Goal: Task Accomplishment & Management: Use online tool/utility

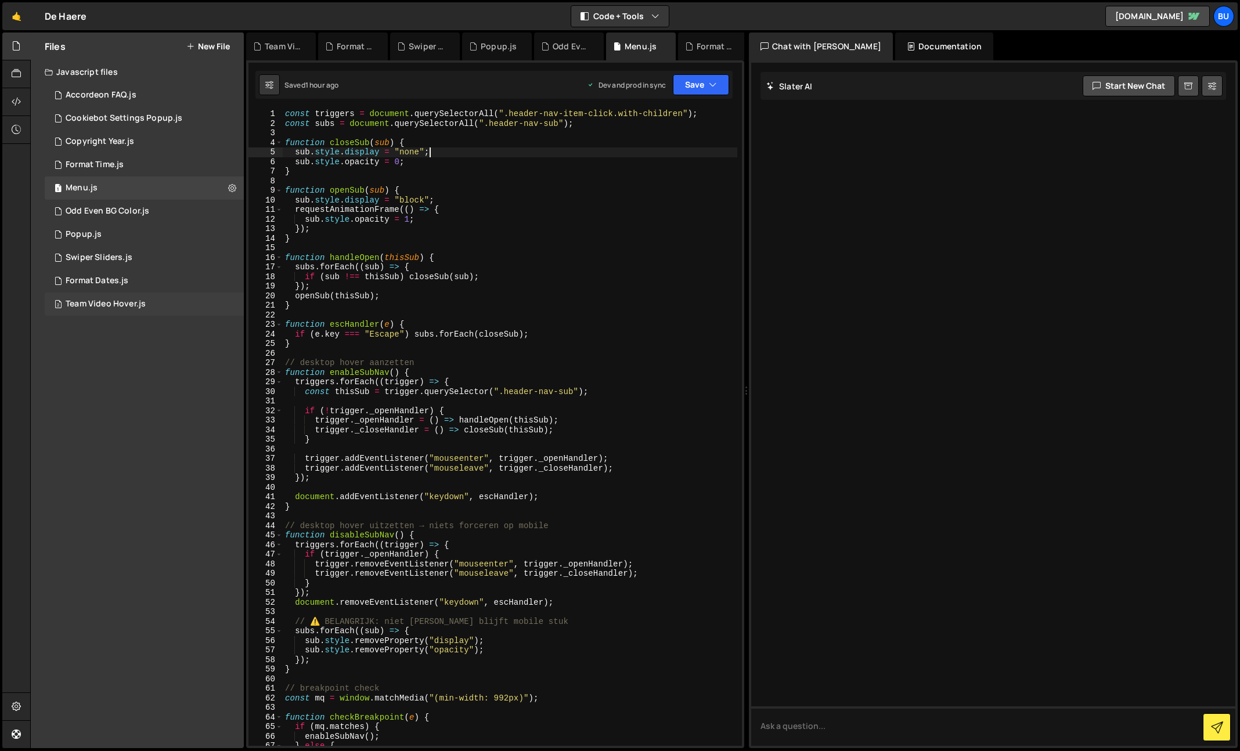
click at [149, 300] on div "2 Team Video Hover.js 0" at bounding box center [146, 304] width 203 height 23
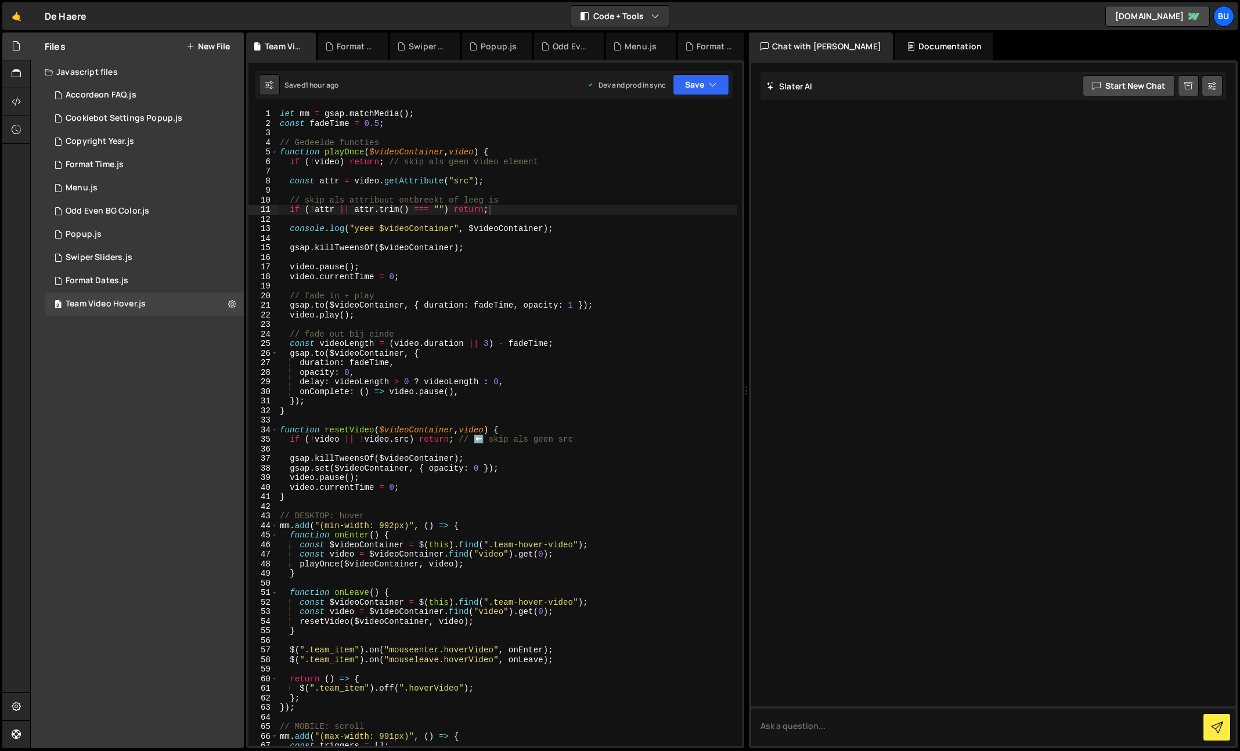
click at [599, 242] on div "let mm = gsap . matchMedia ( ) ; const fadeTime = 0.5 ; // Gedeelde functies fu…" at bounding box center [568, 437] width 583 height 656
click at [619, 233] on div "let mm = gsap . matchMedia ( ) ; const fadeTime = 0.5 ; // Gedeelde functies fu…" at bounding box center [507, 437] width 459 height 656
type textarea "console.log("yeee $videoContainer", $videoContainer);"
click at [587, 257] on div "let mm = gsap . matchMedia ( ) ; const fadeTime = 0.5 ; // Gedeelde functies fu…" at bounding box center [507, 437] width 459 height 656
click at [609, 235] on div "let mm = gsap . matchMedia ( ) ; const fadeTime = 0.5 ; // Gedeelde functies fu…" at bounding box center [507, 437] width 459 height 656
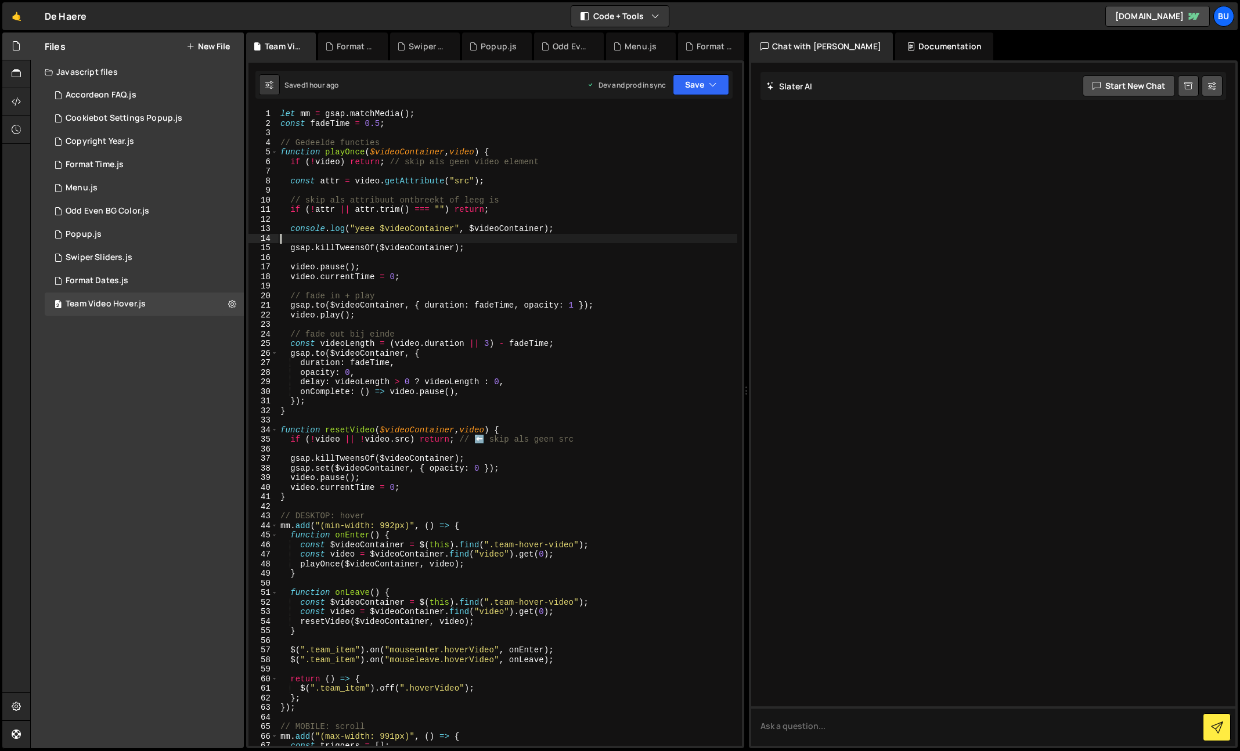
click at [579, 253] on div "let mm = gsap . matchMedia ( ) ; const fadeTime = 0.5 ; // Gedeelde functies fu…" at bounding box center [507, 437] width 459 height 656
click at [615, 223] on div "let mm = gsap . matchMedia ( ) ; const fadeTime = 0.5 ; // Gedeelde functies fu…" at bounding box center [507, 437] width 459 height 656
drag, startPoint x: 577, startPoint y: 248, endPoint x: 585, endPoint y: 236, distance: 14.3
click at [577, 248] on div "let mm = gsap . matchMedia ( ) ; const fadeTime = 0.5 ; // Gedeelde functies fu…" at bounding box center [507, 437] width 459 height 656
type textarea "gsap.killTweensOf($videoContainer);"
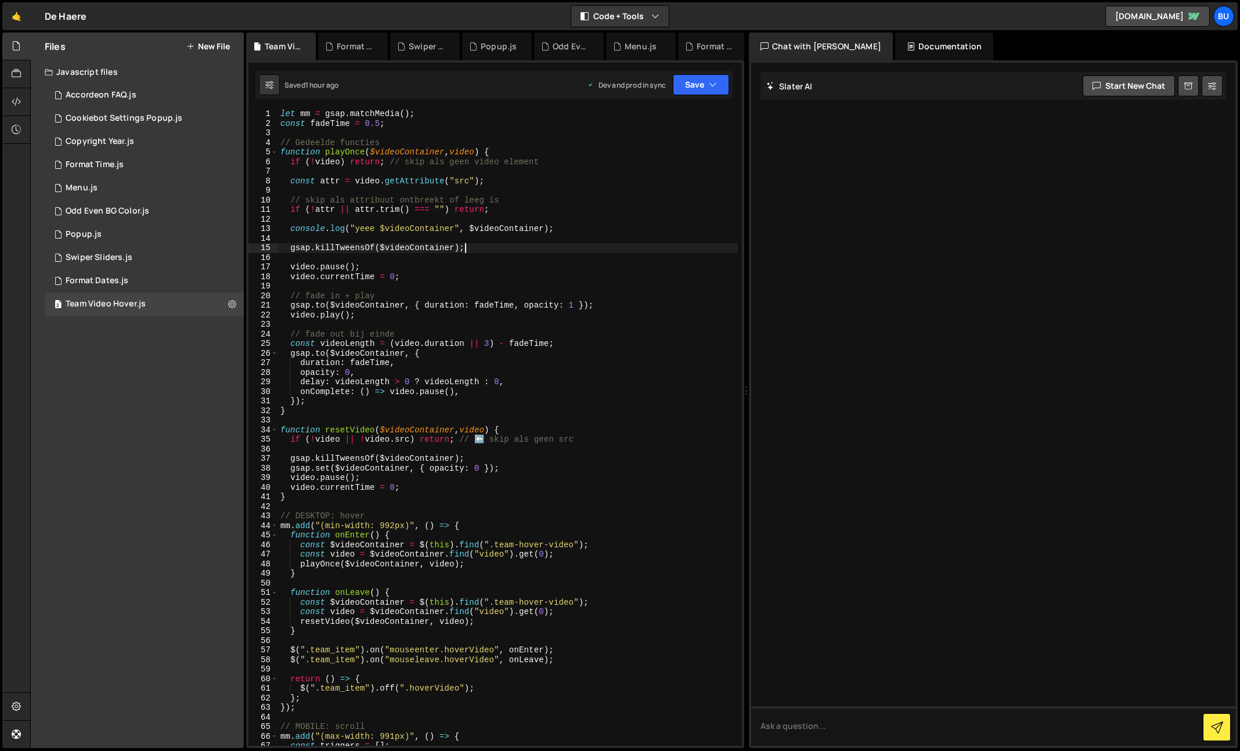
click at [627, 215] on div "let mm = gsap . matchMedia ( ) ; const fadeTime = 0.5 ; // Gedeelde functies fu…" at bounding box center [507, 437] width 459 height 656
click at [539, 204] on div "let mm = gsap . matchMedia ( ) ; const fadeTime = 0.5 ; // Gedeelde functies fu…" at bounding box center [507, 437] width 459 height 656
type textarea "});"
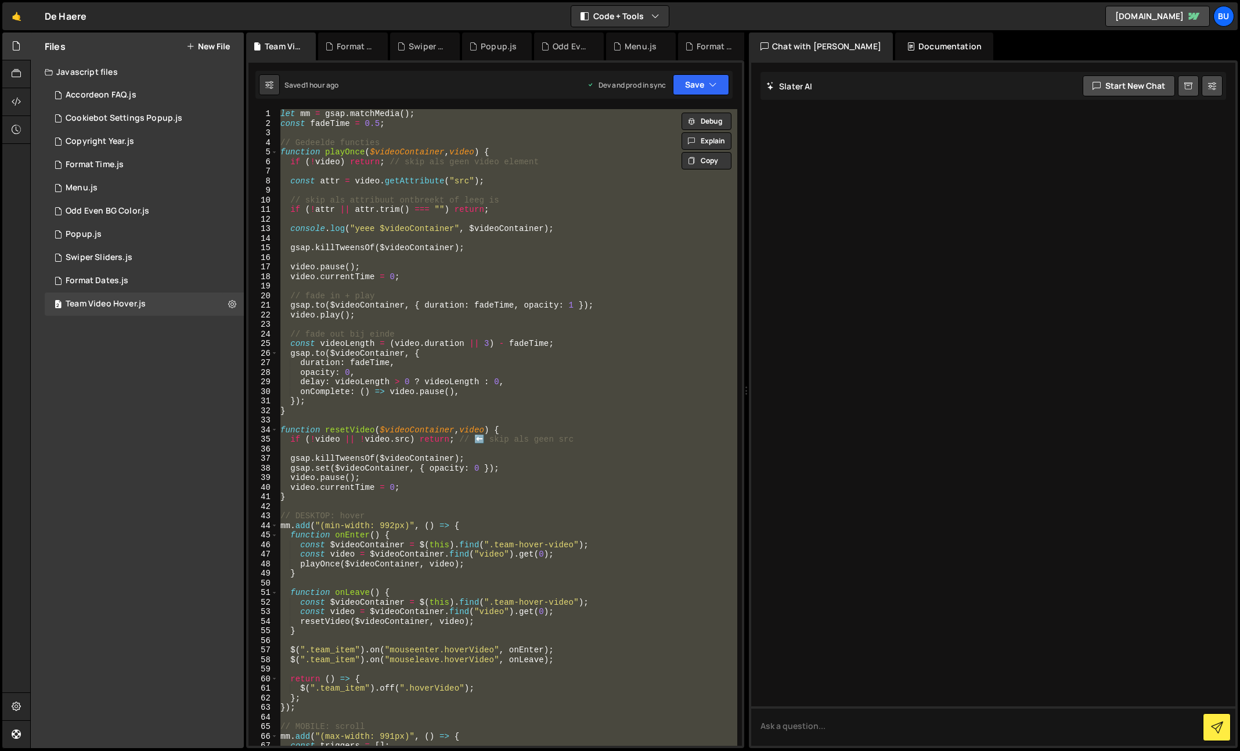
click at [531, 236] on div "let mm = gsap . matchMedia ( ) ; const fadeTime = 0.5 ; // Gedeelde functies fu…" at bounding box center [507, 437] width 459 height 656
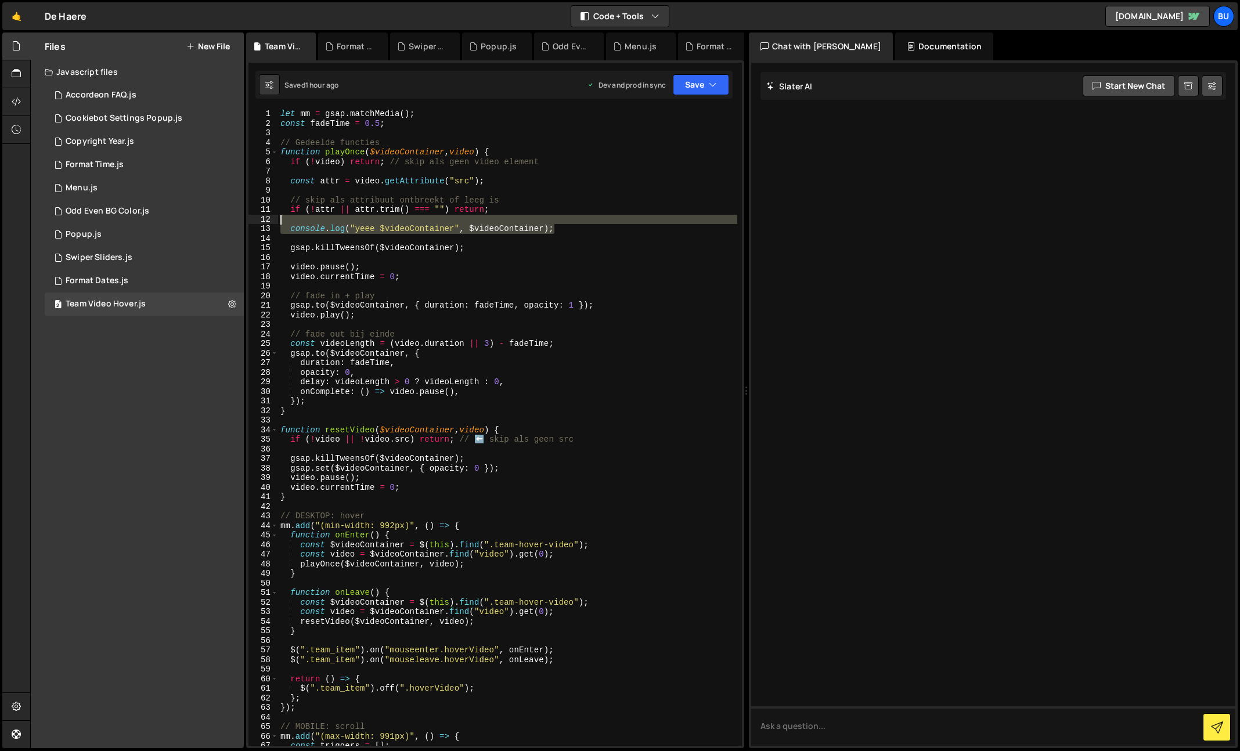
drag, startPoint x: 594, startPoint y: 229, endPoint x: 591, endPoint y: 215, distance: 13.7
click at [596, 212] on div "let mm = gsap . matchMedia ( ) ; const fadeTime = 0.5 ; // Gedeelde functies fu…" at bounding box center [507, 437] width 459 height 656
type textarea "if (!attr || attr.trim() === "") return;"
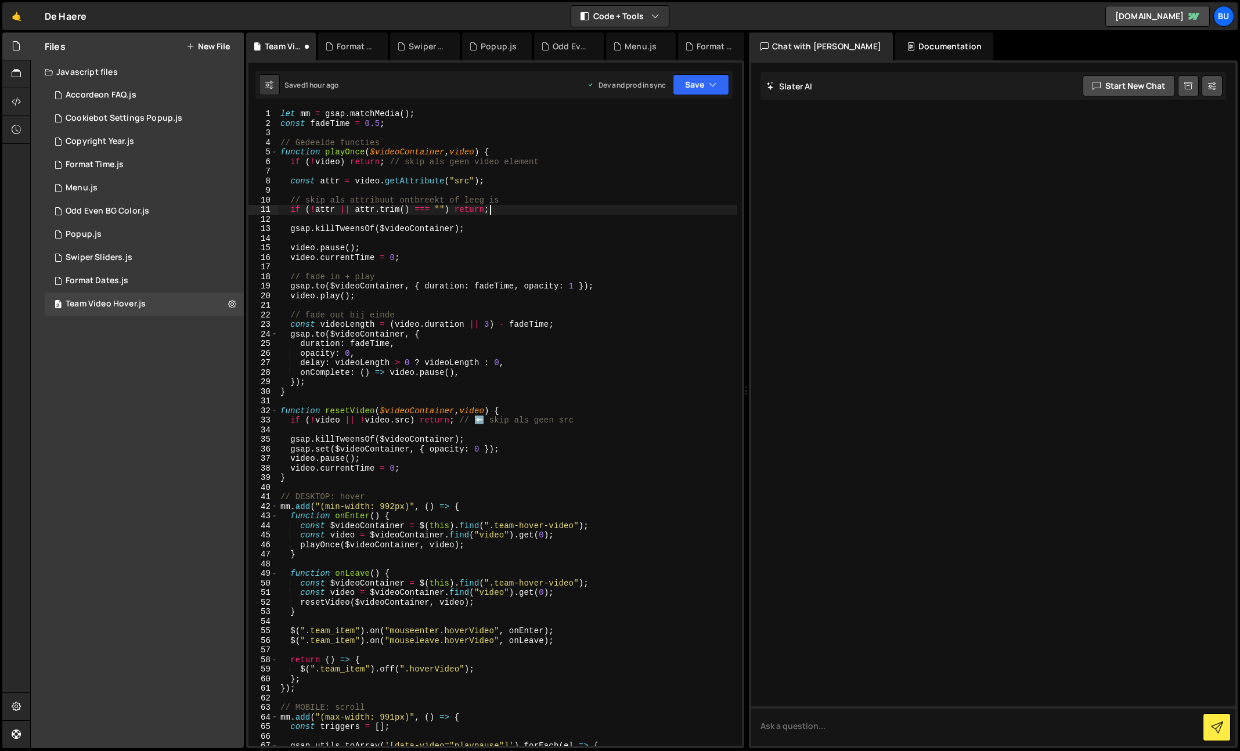
click at [591, 222] on div "let mm = gsap . matchMedia ( ) ; const fadeTime = 0.5 ; // Gedeelde functies fu…" at bounding box center [507, 437] width 459 height 656
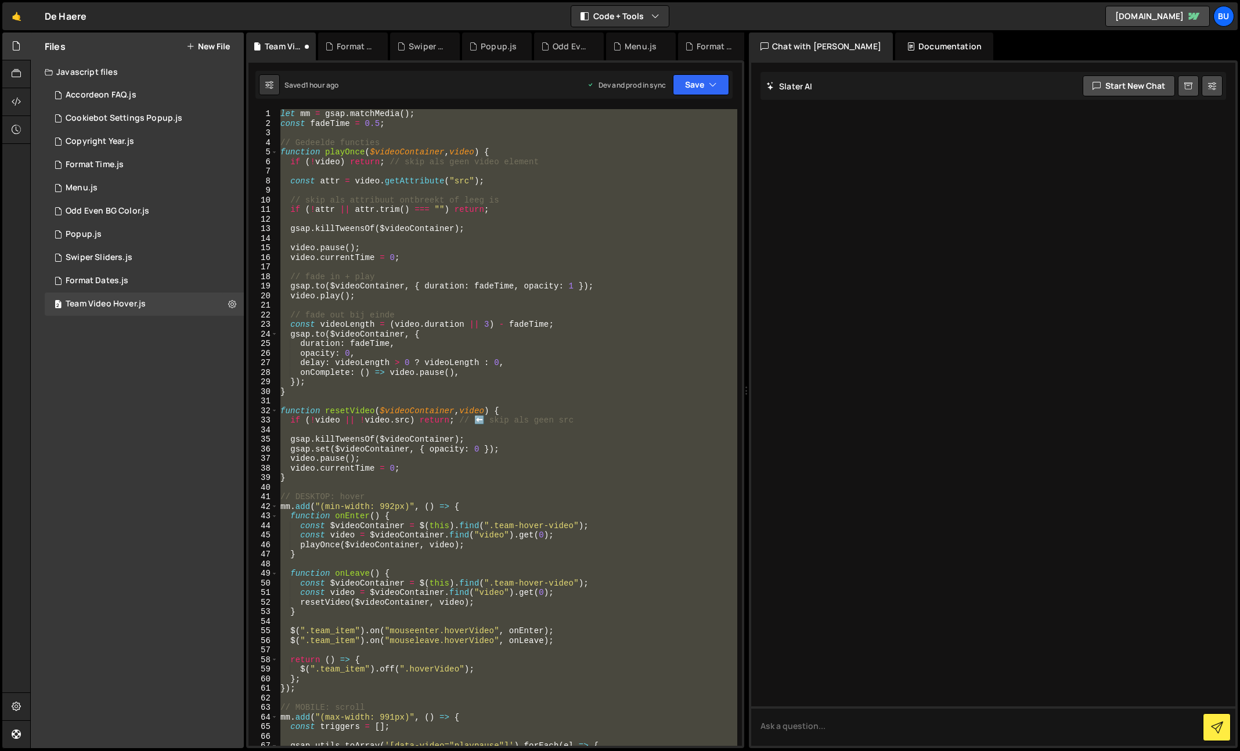
type textarea "});"
drag, startPoint x: 451, startPoint y: 221, endPoint x: 480, endPoint y: 197, distance: 37.2
click at [451, 221] on div "let mm = gsap . matchMedia ( ) ; const fadeTime = 0.5 ; // Gedeelde functies fu…" at bounding box center [507, 427] width 459 height 637
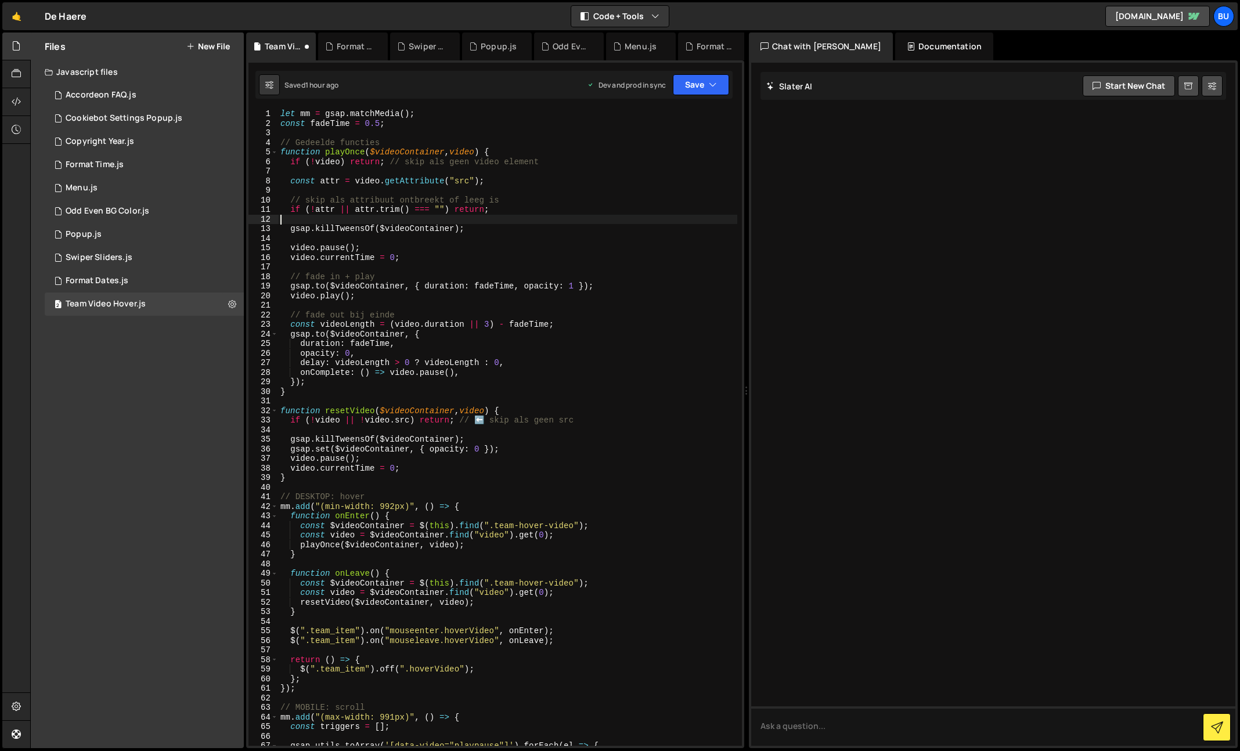
drag, startPoint x: 530, startPoint y: 179, endPoint x: 528, endPoint y: 171, distance: 8.3
click at [530, 179] on div "let mm = gsap . matchMedia ( ) ; const fadeTime = 0.5 ; // Gedeelde functies fu…" at bounding box center [507, 437] width 459 height 656
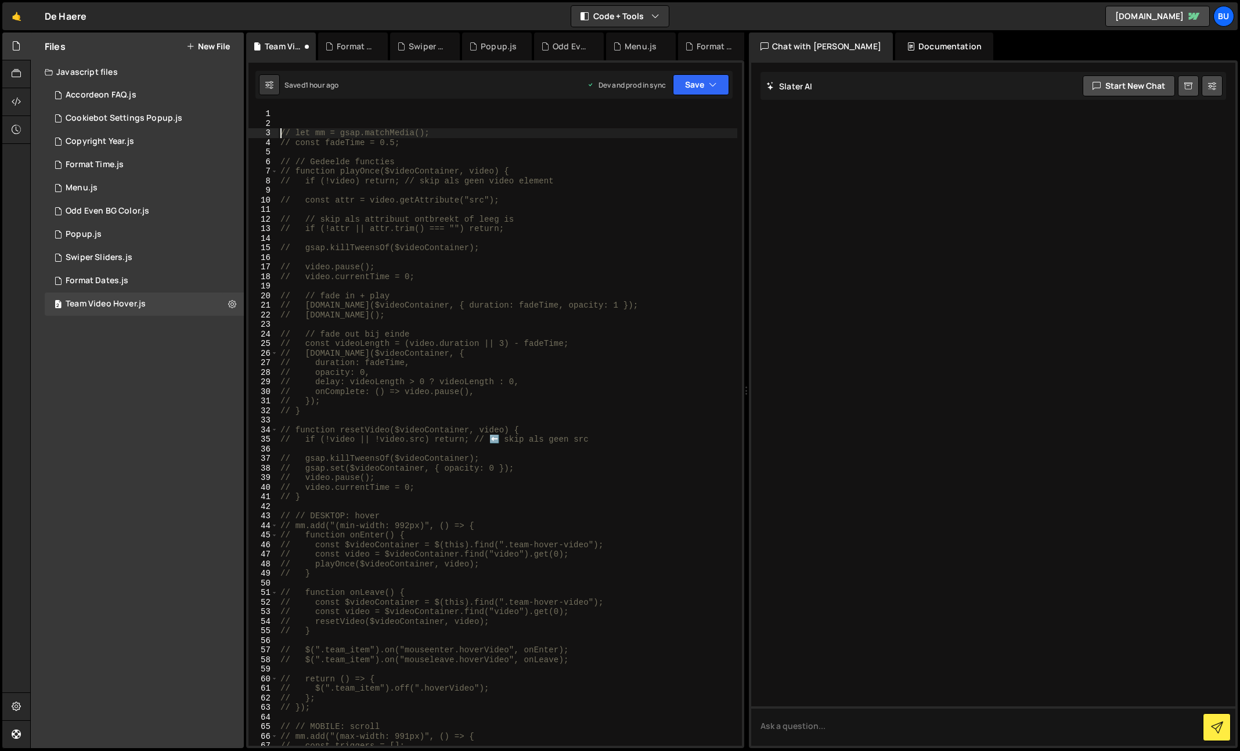
type textarea "// let mm = gsap.matchMedia();"
paste textarea
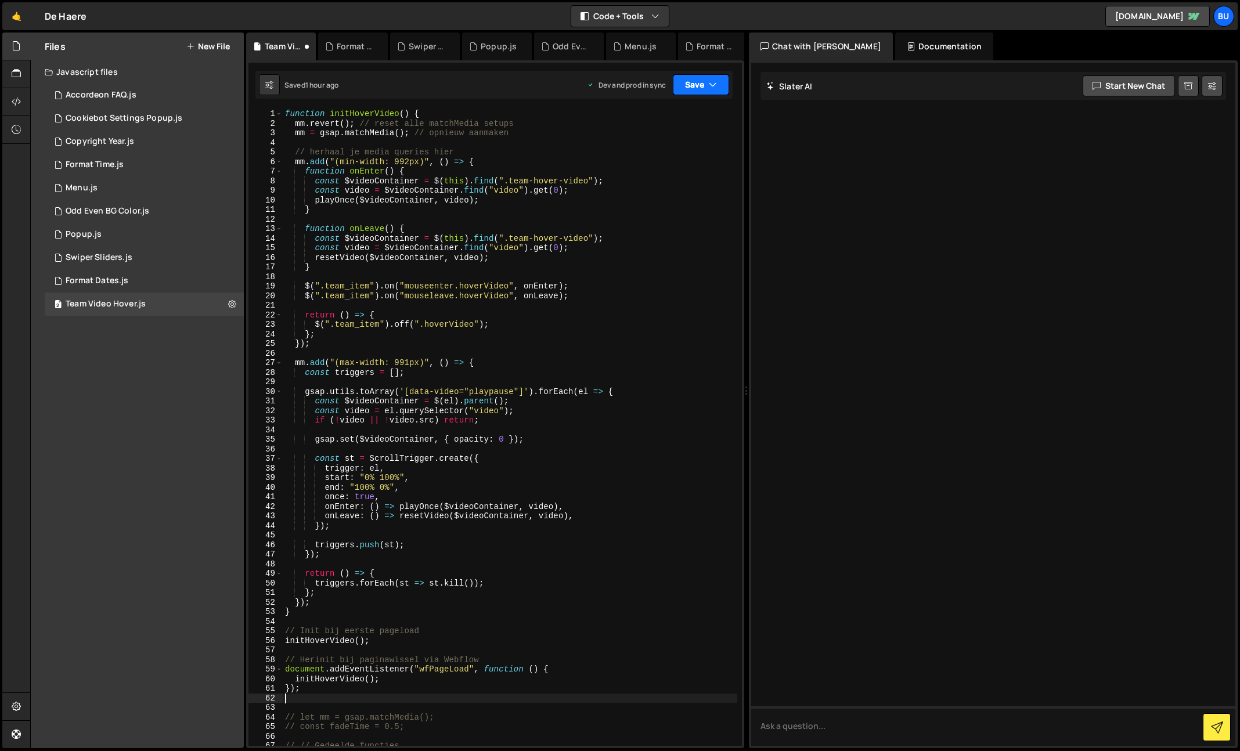
click at [692, 93] on button "Save" at bounding box center [701, 84] width 56 height 21
drag, startPoint x: 681, startPoint y: 118, endPoint x: 706, endPoint y: 88, distance: 39.5
click at [681, 118] on div "Save to Staging S" at bounding box center [661, 113] width 121 height 12
click at [708, 86] on button "Save" at bounding box center [701, 84] width 56 height 21
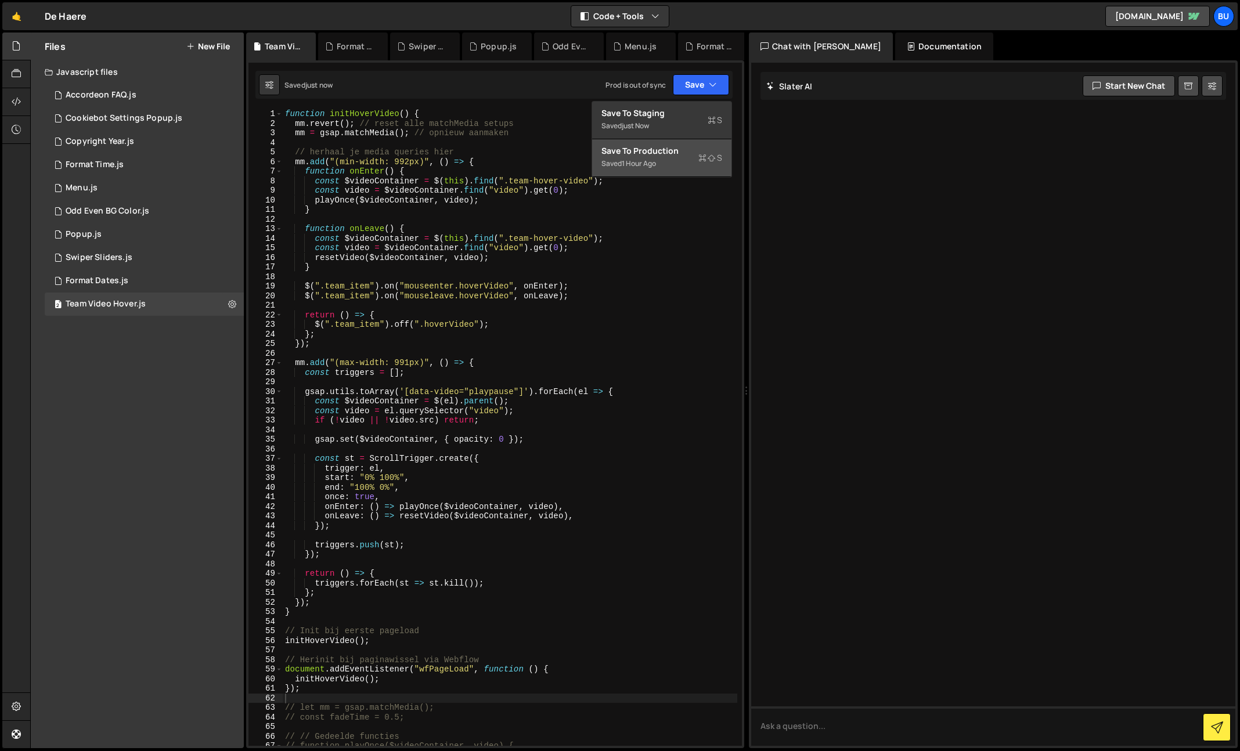
click at [691, 160] on div "Saved 1 hour ago" at bounding box center [661, 164] width 121 height 14
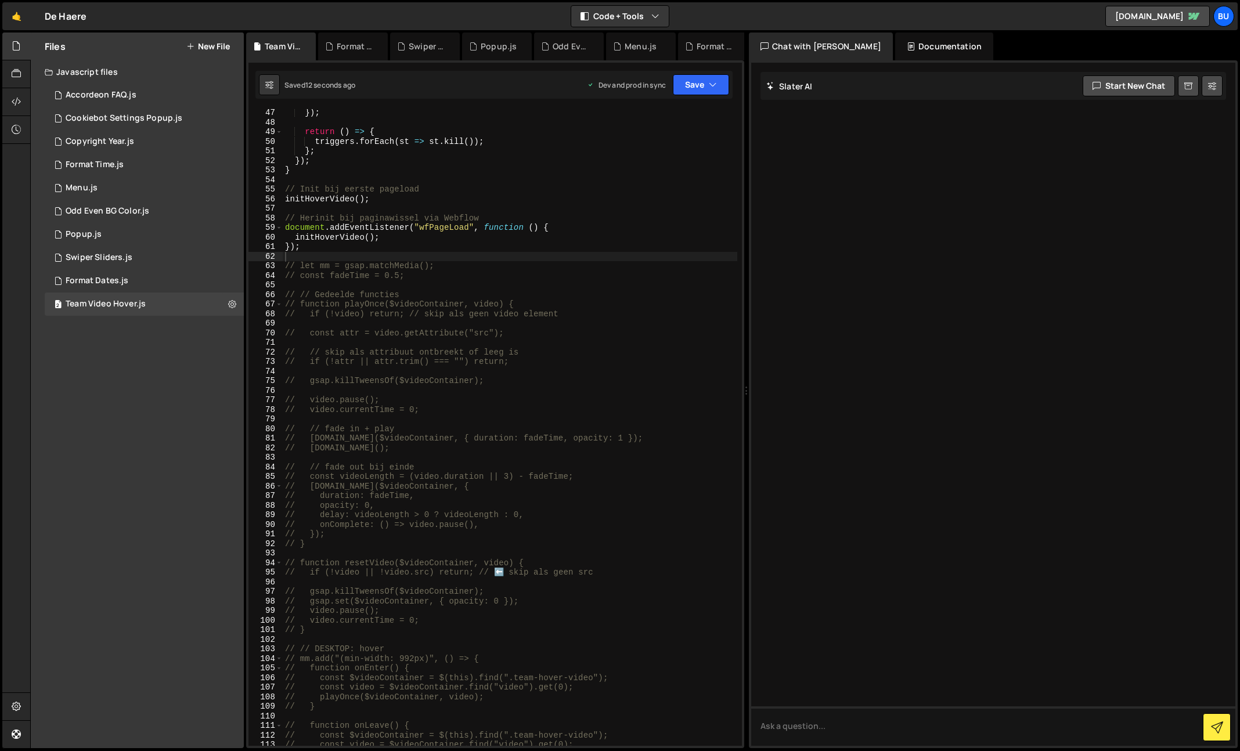
scroll to position [486, 0]
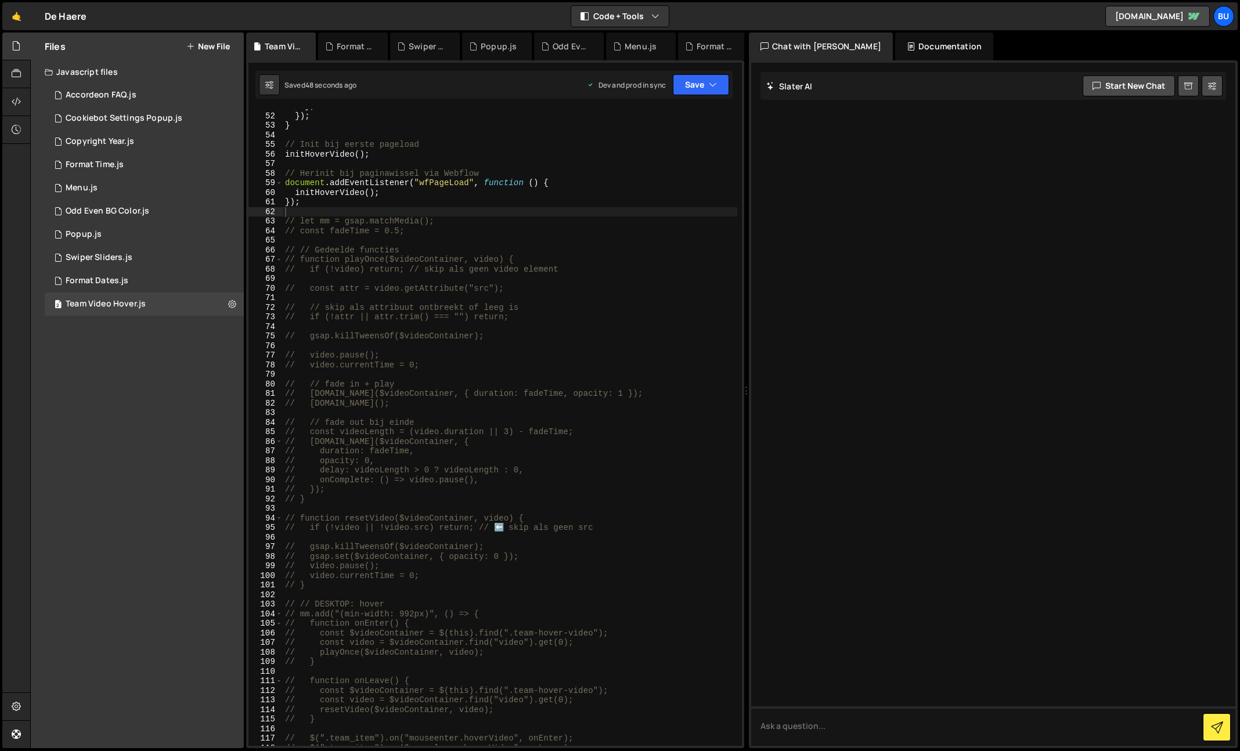
click at [407, 192] on div "} ; }) ; } // Init bij eerste pageload initHoverVideo ( ) ; // Herinit bij pagi…" at bounding box center [510, 430] width 454 height 656
click at [286, 221] on div "} ; }) ; } // Init bij eerste pageload initHoverVideo ( ) ; // Herinit bij pagi…" at bounding box center [510, 430] width 454 height 656
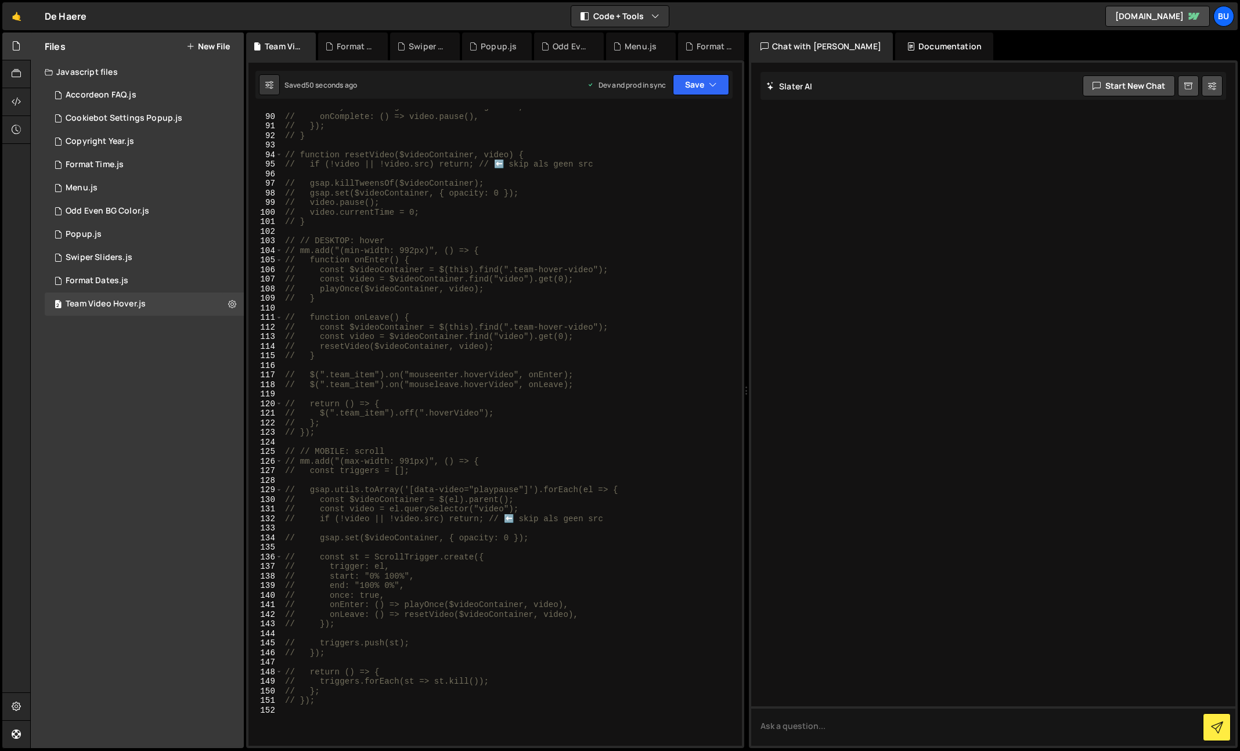
scroll to position [1062, 0]
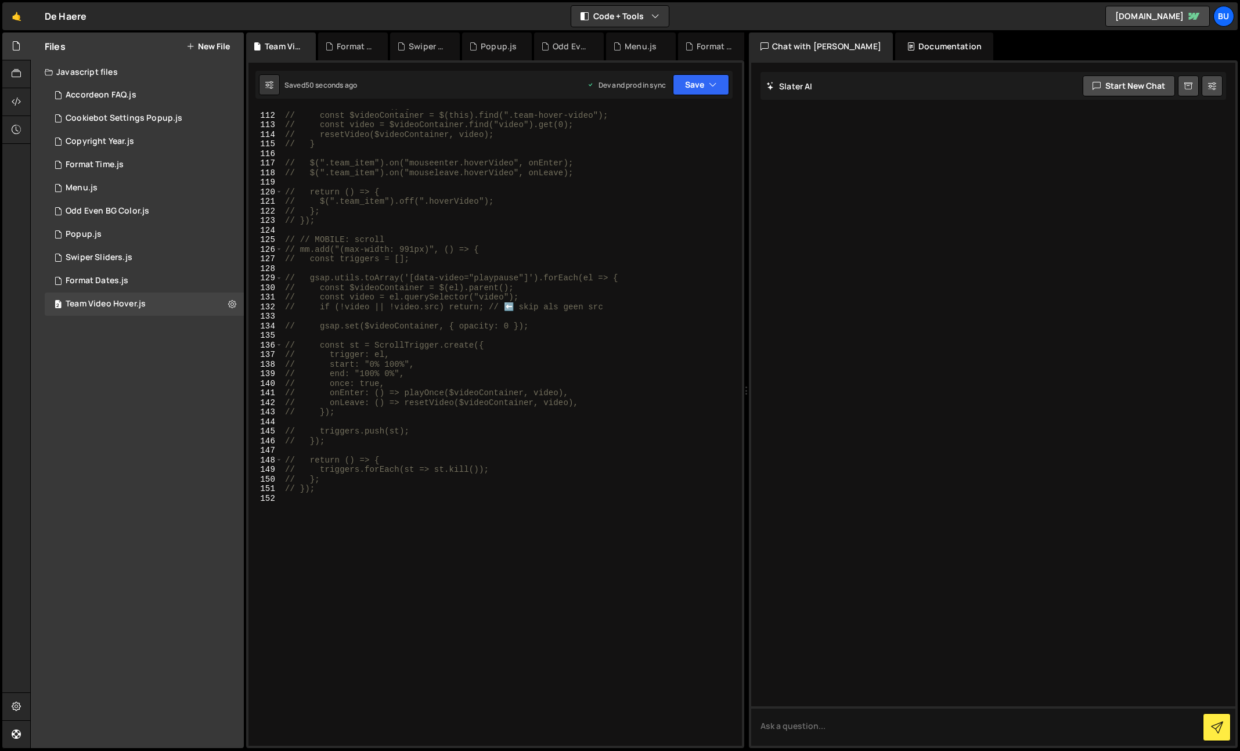
click at [410, 492] on div "// function onLeave() { // const $videoContainer = $(this).find(".team-hover-vi…" at bounding box center [510, 429] width 454 height 656
type textarea "// }; // });"
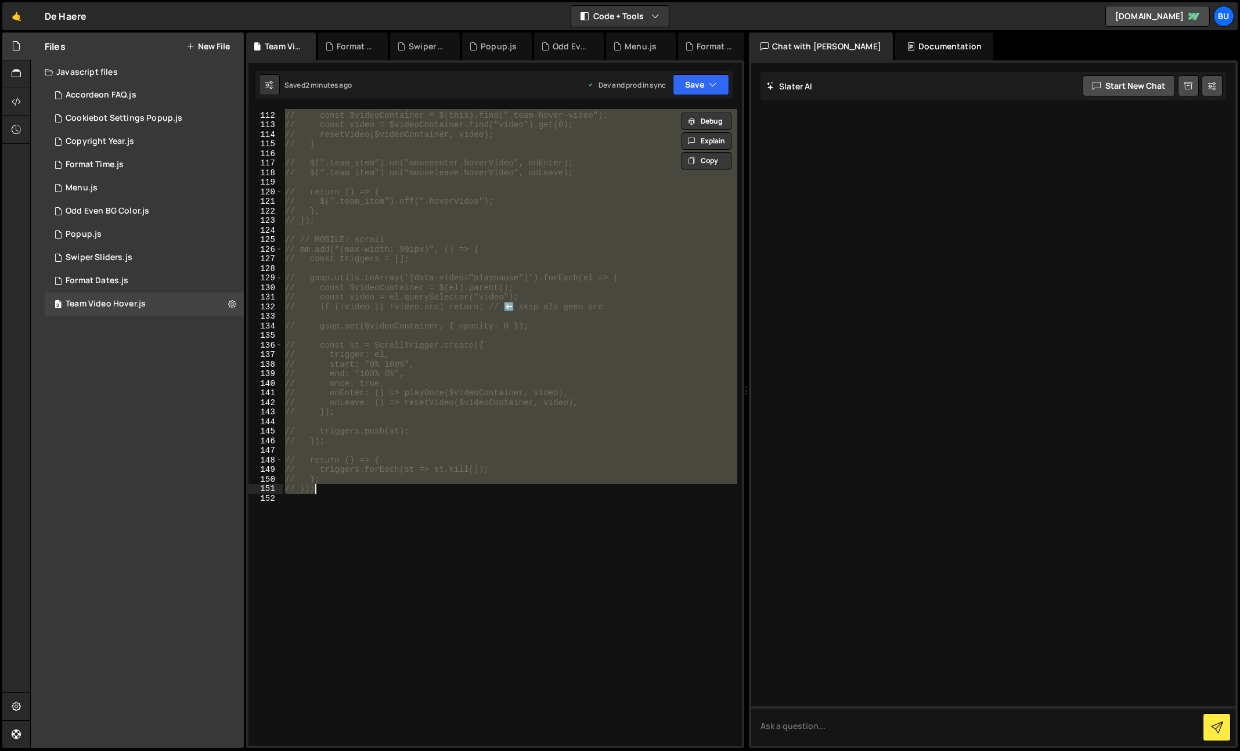
click at [427, 270] on div "// function onLeave() { // const $videoContainer = $(this).find(".team-hover-vi…" at bounding box center [510, 429] width 454 height 656
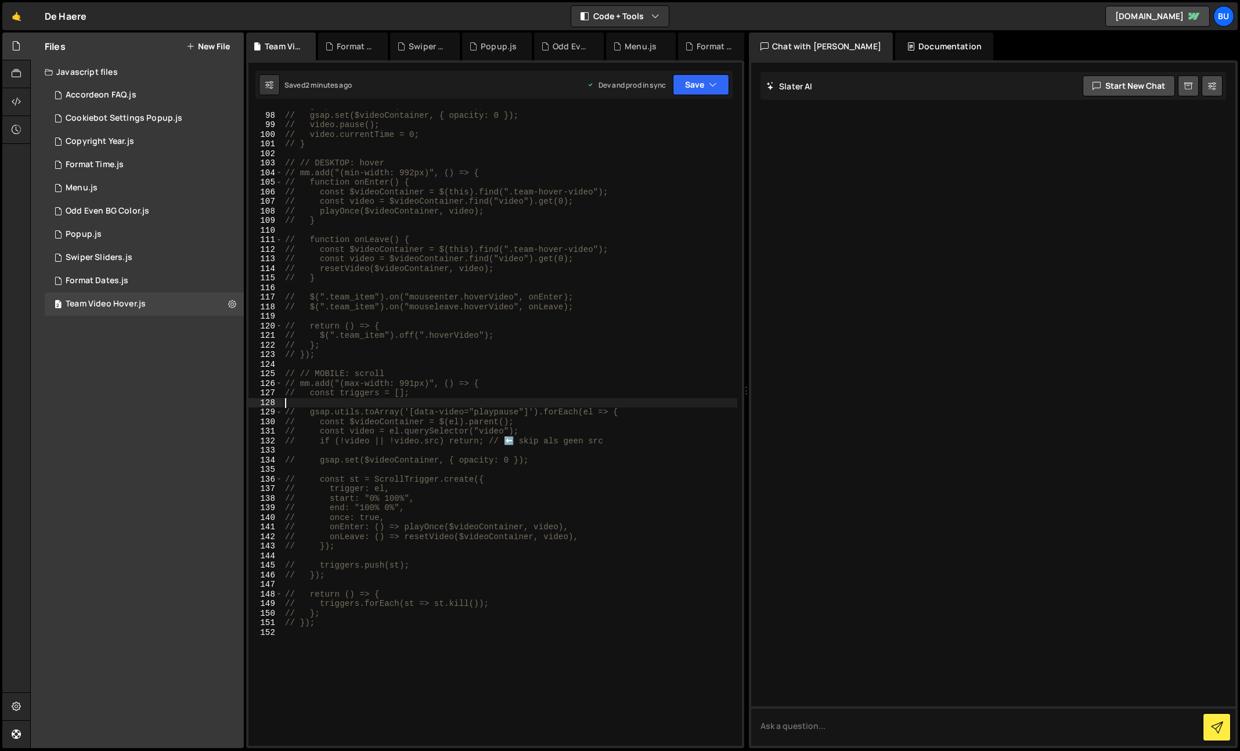
scroll to position [0, 0]
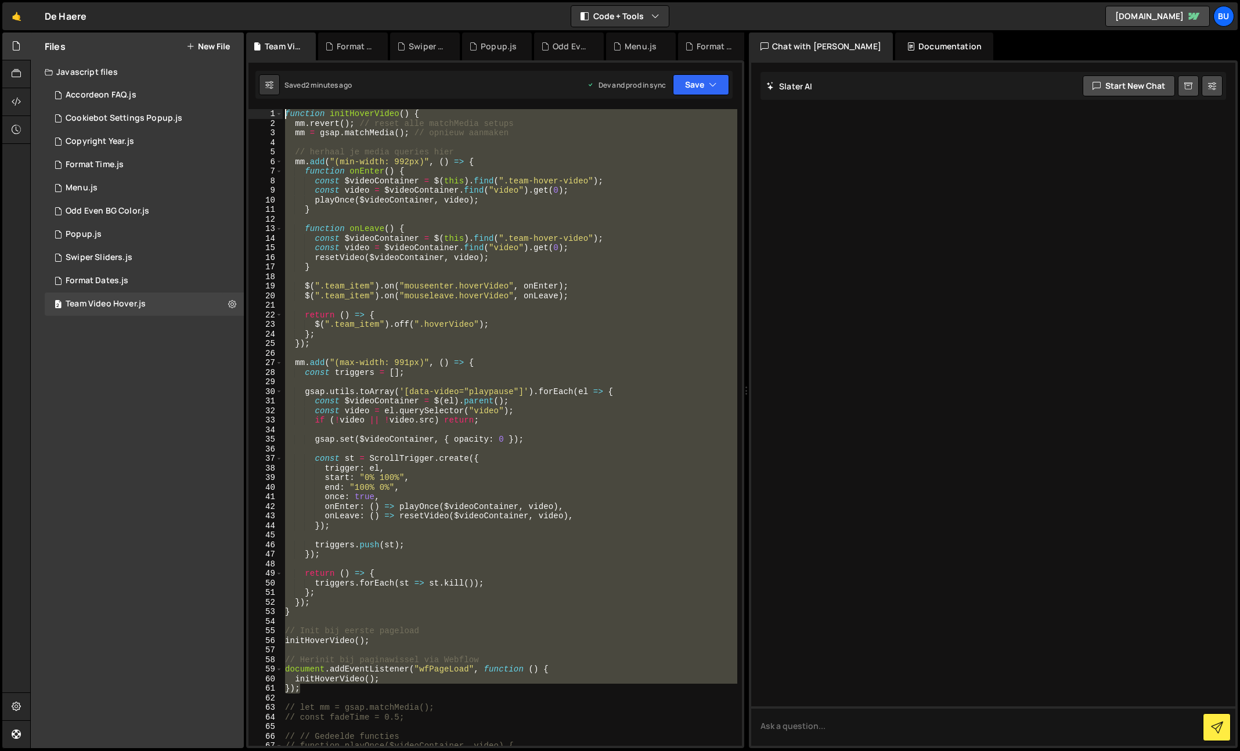
drag, startPoint x: 313, startPoint y: 687, endPoint x: 114, endPoint y: 5, distance: 709.9
click at [119, 3] on div "Hold on a sec... Are you certain you wish to leave this page? Any changes you'v…" at bounding box center [620, 375] width 1240 height 751
type textarea "function initHoverVideo() { mm.revert(); // reset alle matchMedia setups"
paste textarea
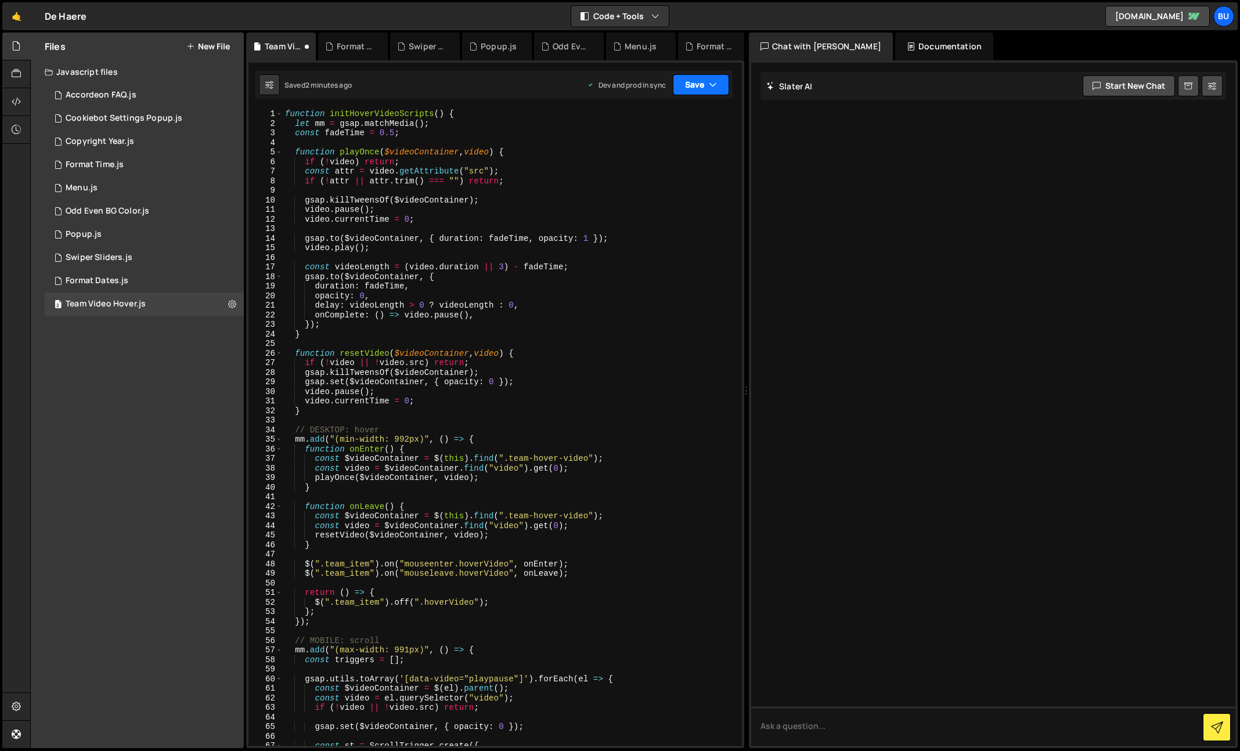
click at [694, 86] on button "Save" at bounding box center [701, 84] width 56 height 21
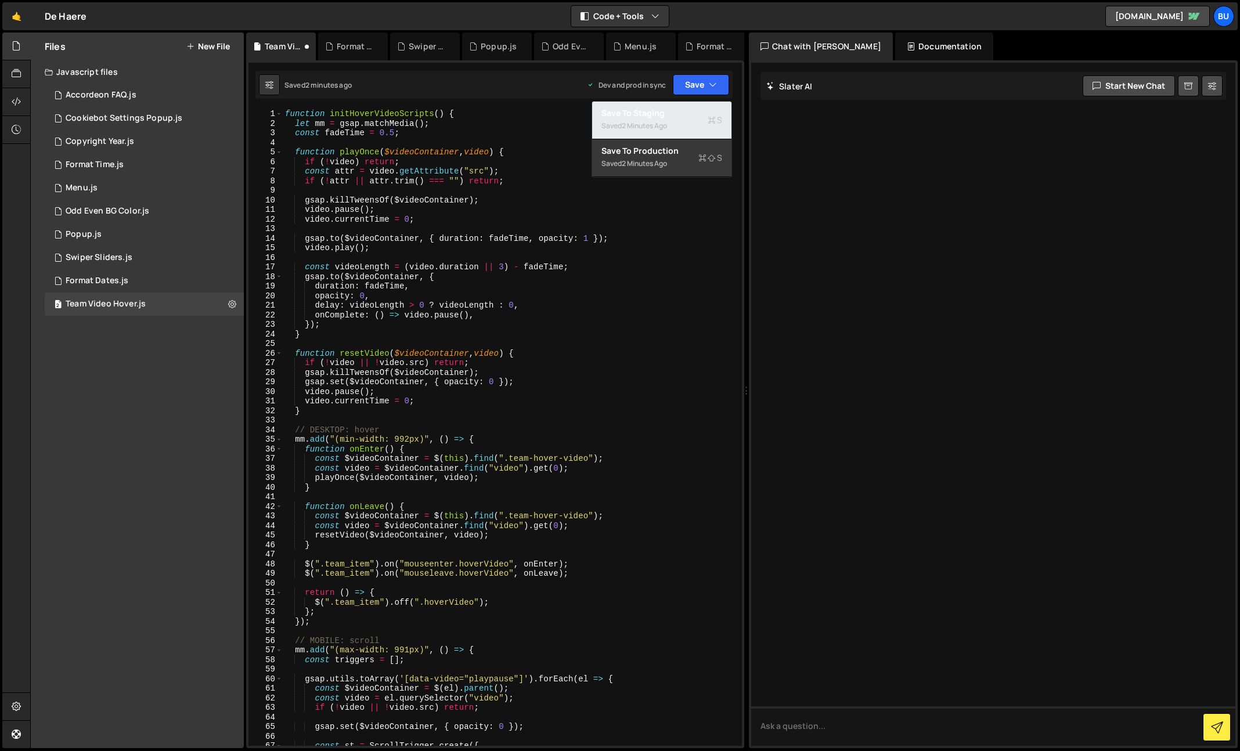
drag, startPoint x: 659, startPoint y: 119, endPoint x: 656, endPoint y: 110, distance: 9.7
click at [659, 119] on div "Saved 2 minutes ago" at bounding box center [661, 126] width 121 height 14
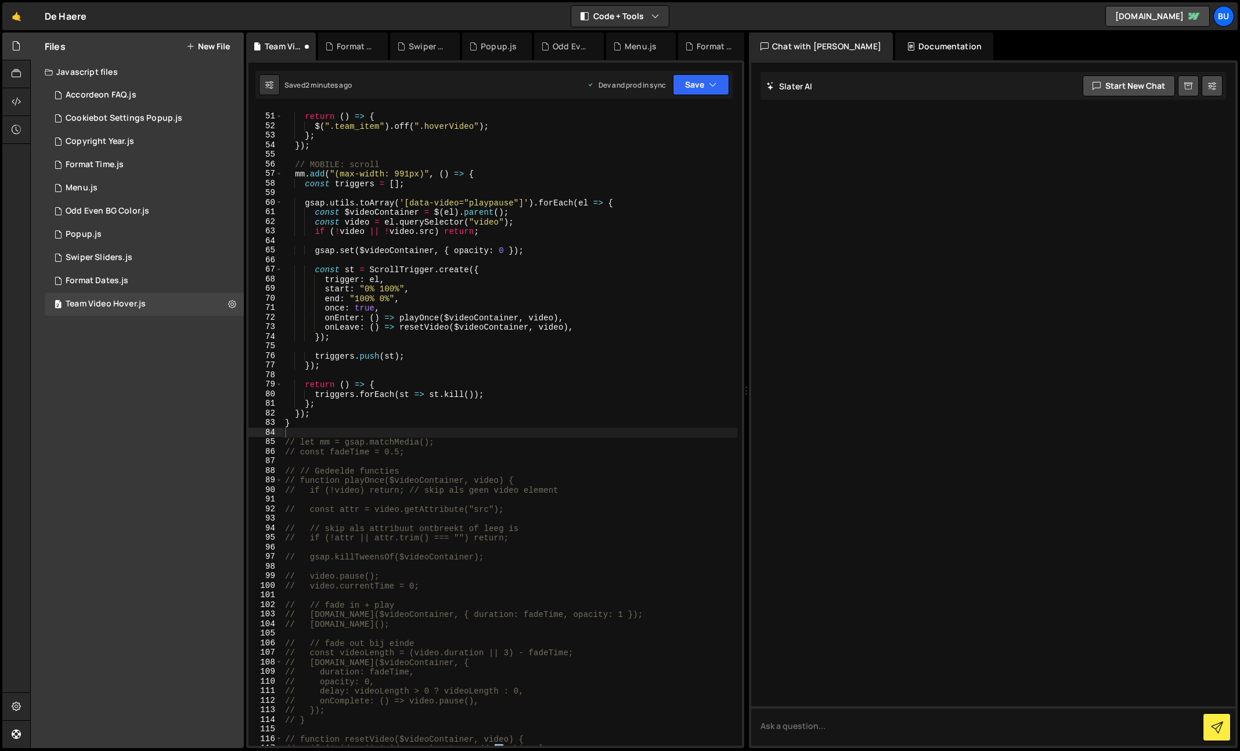
scroll to position [477, 0]
click at [338, 416] on div "return ( ) => { $ ( ".team_item" ) . off ( ".hoverVideo" ) ; } ; }) ; // MOBILE…" at bounding box center [510, 430] width 454 height 656
type textarea "}"
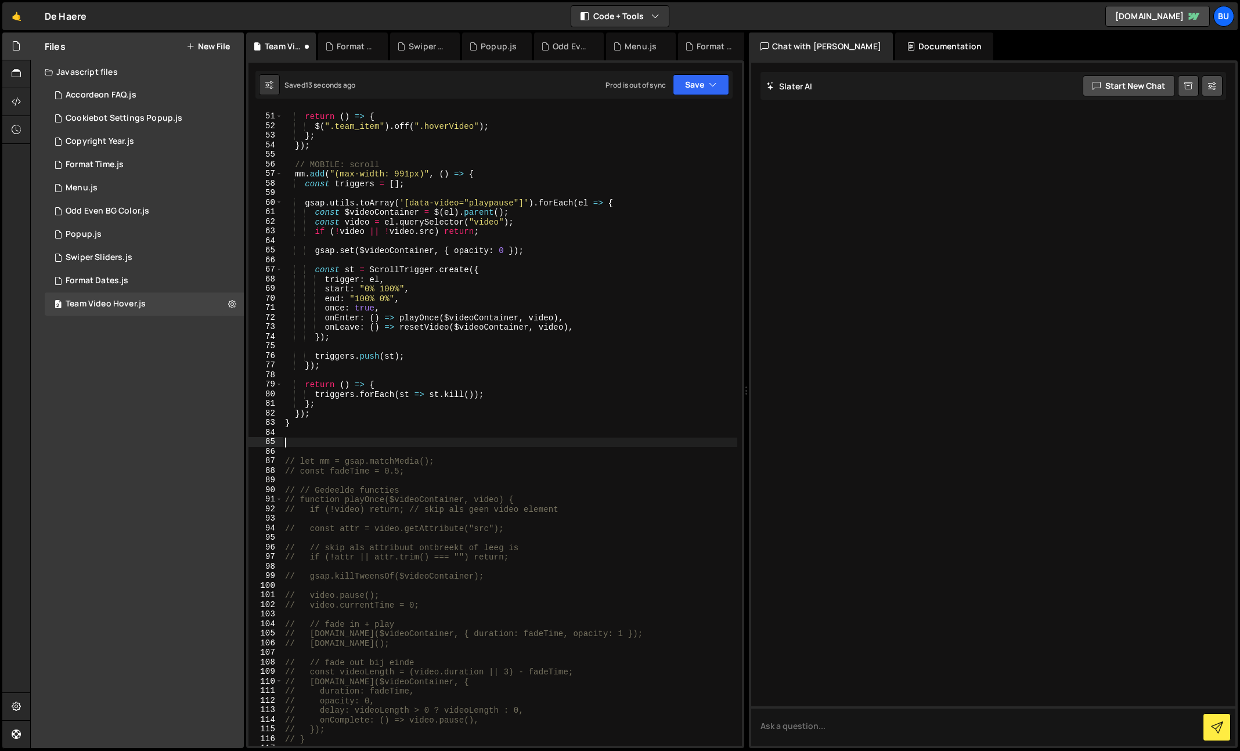
paste textarea
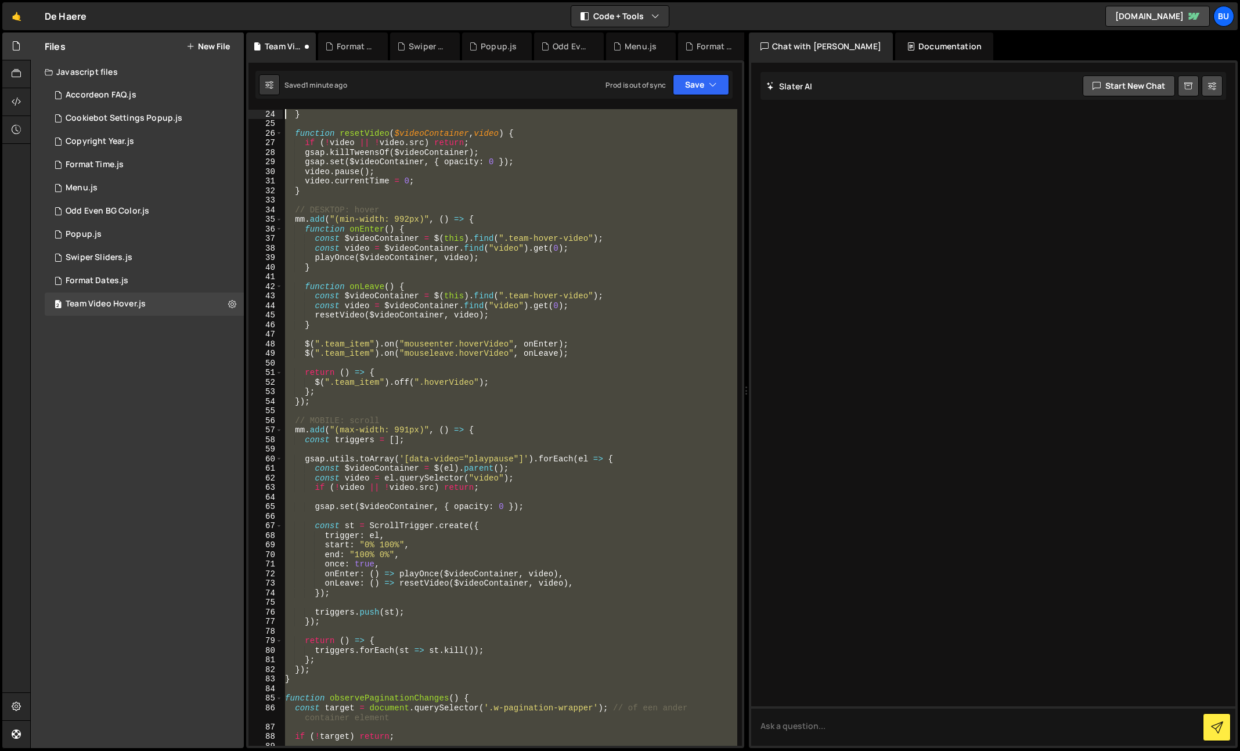
scroll to position [0, 0]
drag, startPoint x: 320, startPoint y: 578, endPoint x: 106, endPoint y: -41, distance: 655.5
click at [106, 0] on html "Projects [GEOGRAPHIC_DATA] Blog Bu Projects Your Teams Invite team member Accou…" at bounding box center [620, 375] width 1240 height 751
type textarea "function initHoverVideoScripts() { let mm = gsap.matchMedia();"
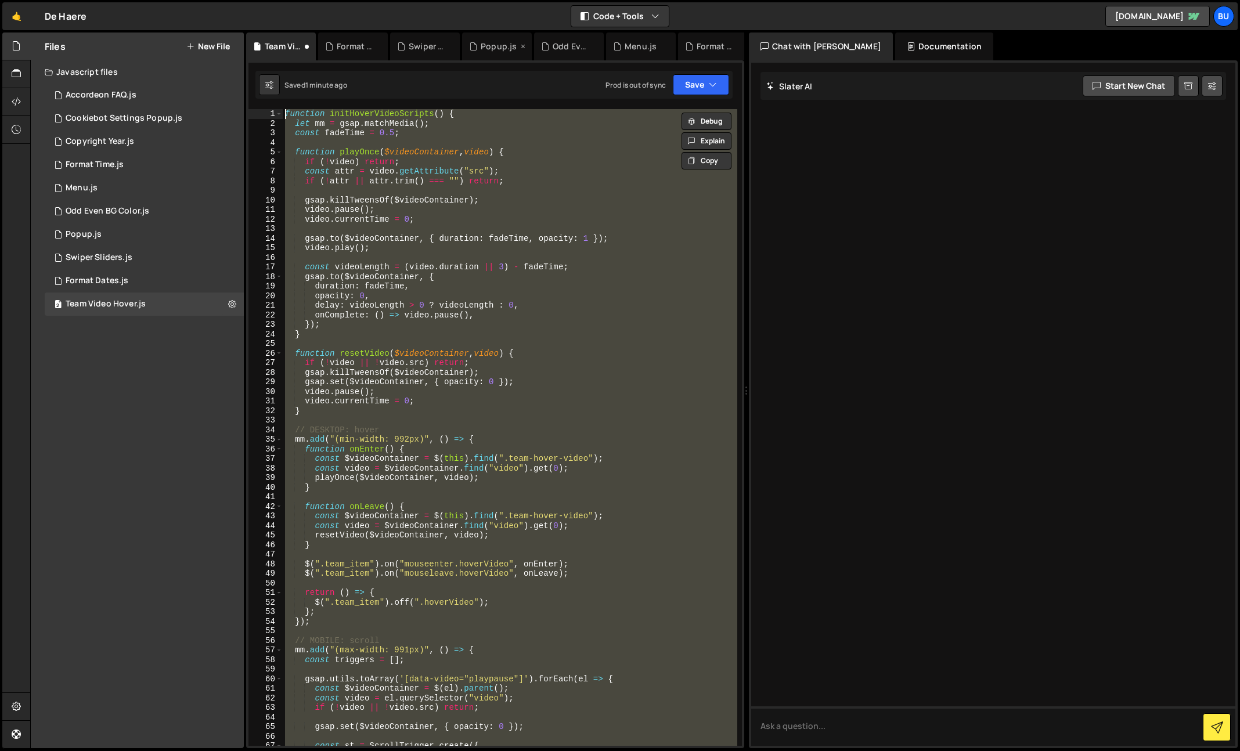
paste textarea
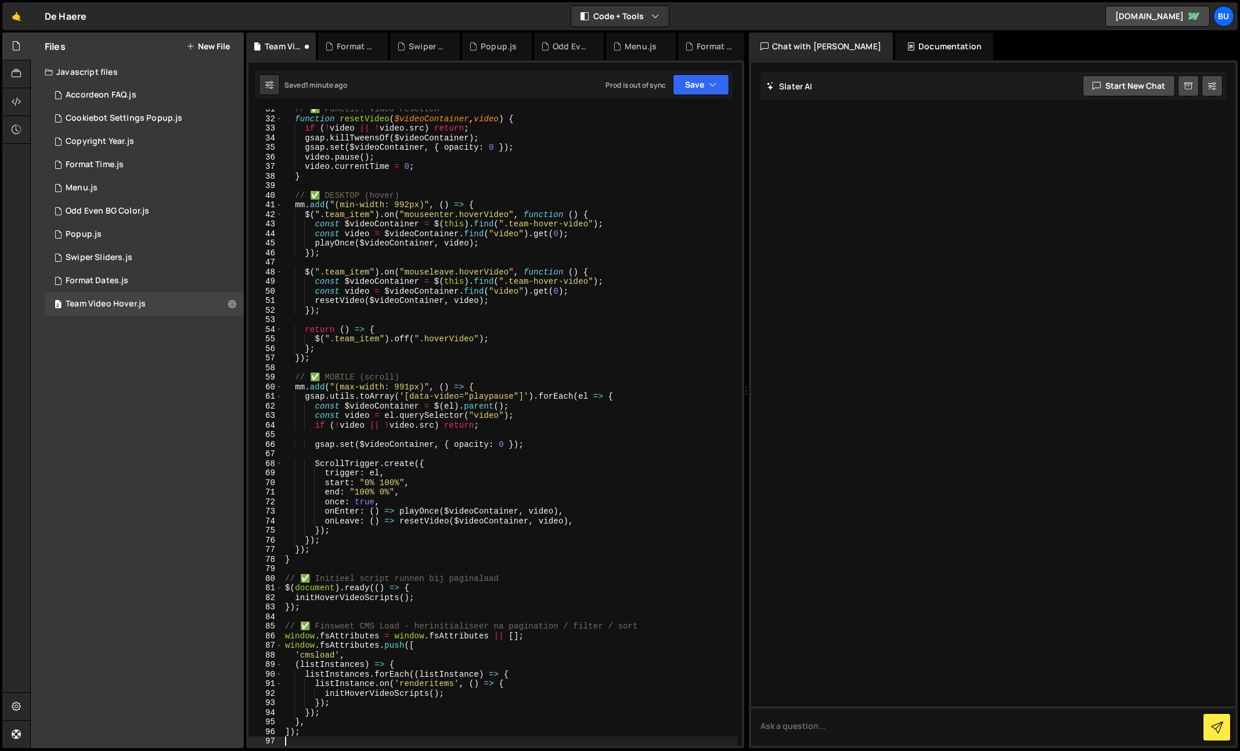
scroll to position [292, 0]
click at [695, 81] on button "Save" at bounding box center [701, 84] width 56 height 21
click at [676, 114] on div "Save to Staging S" at bounding box center [661, 113] width 121 height 12
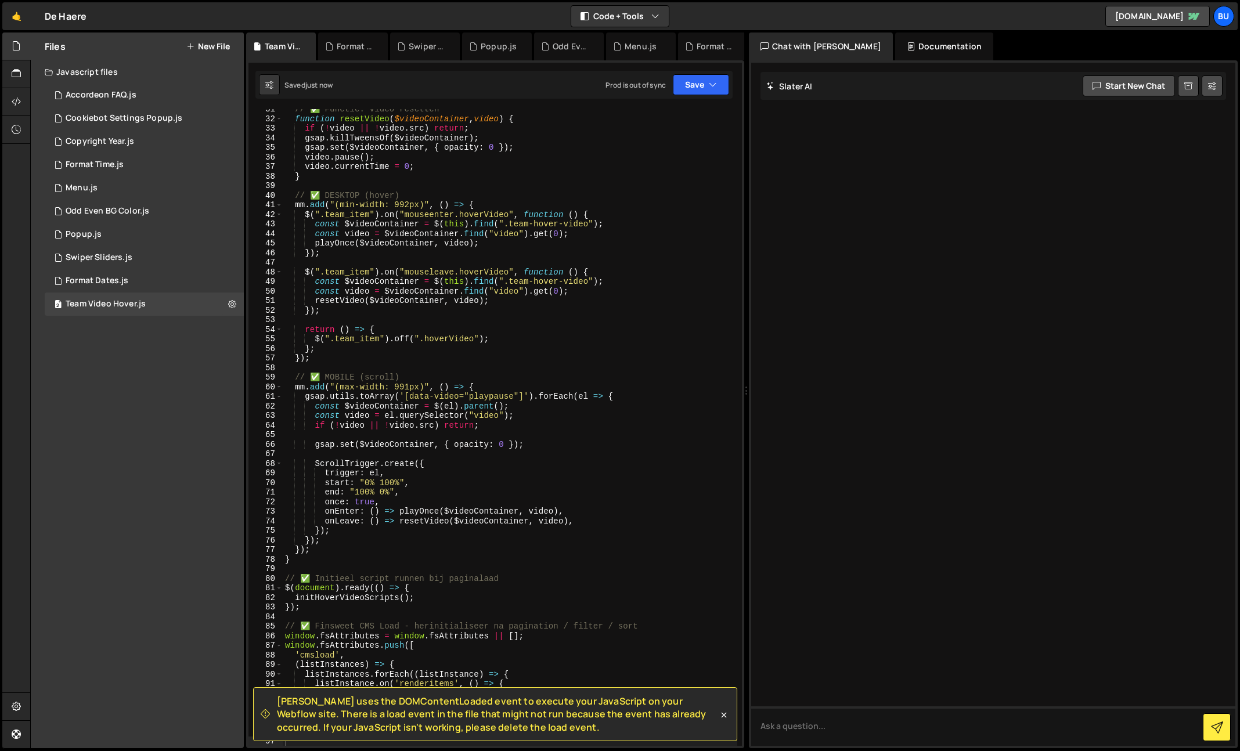
click at [575, 211] on div "// ✅ Functie: video resetten function resetVideo ( $videoContainer , video ) { …" at bounding box center [510, 432] width 454 height 656
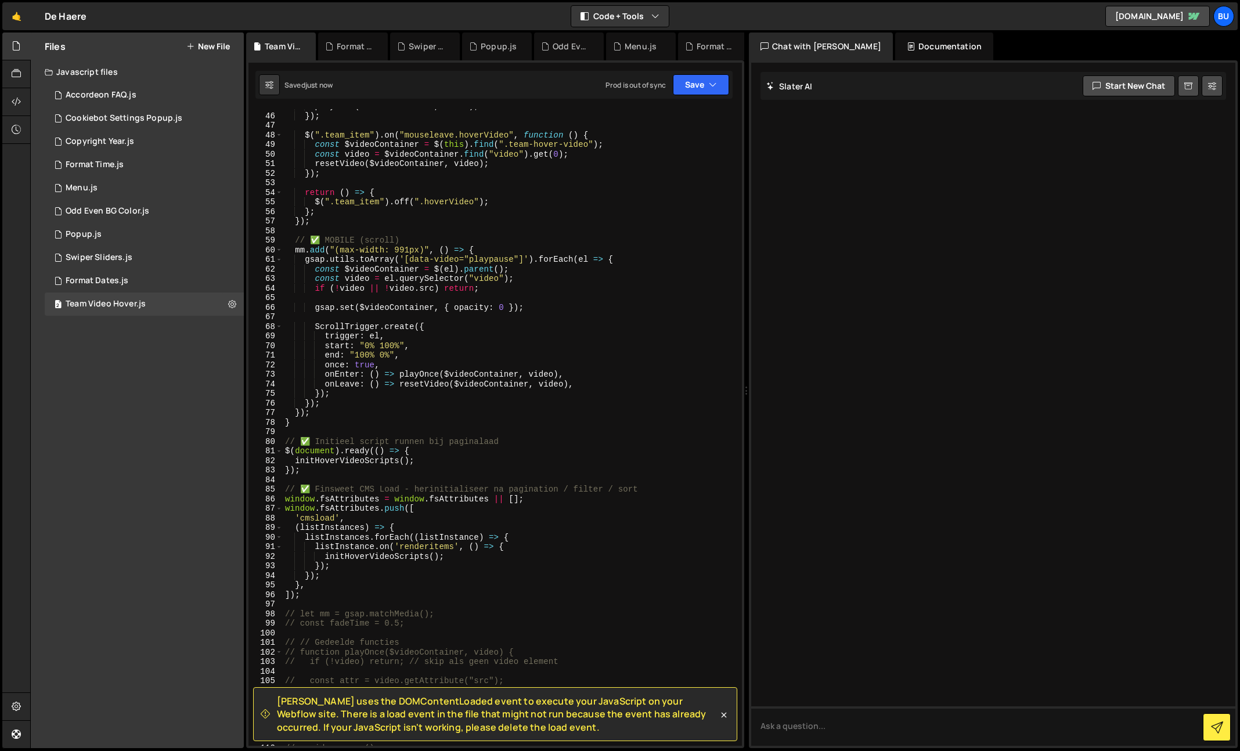
scroll to position [510, 0]
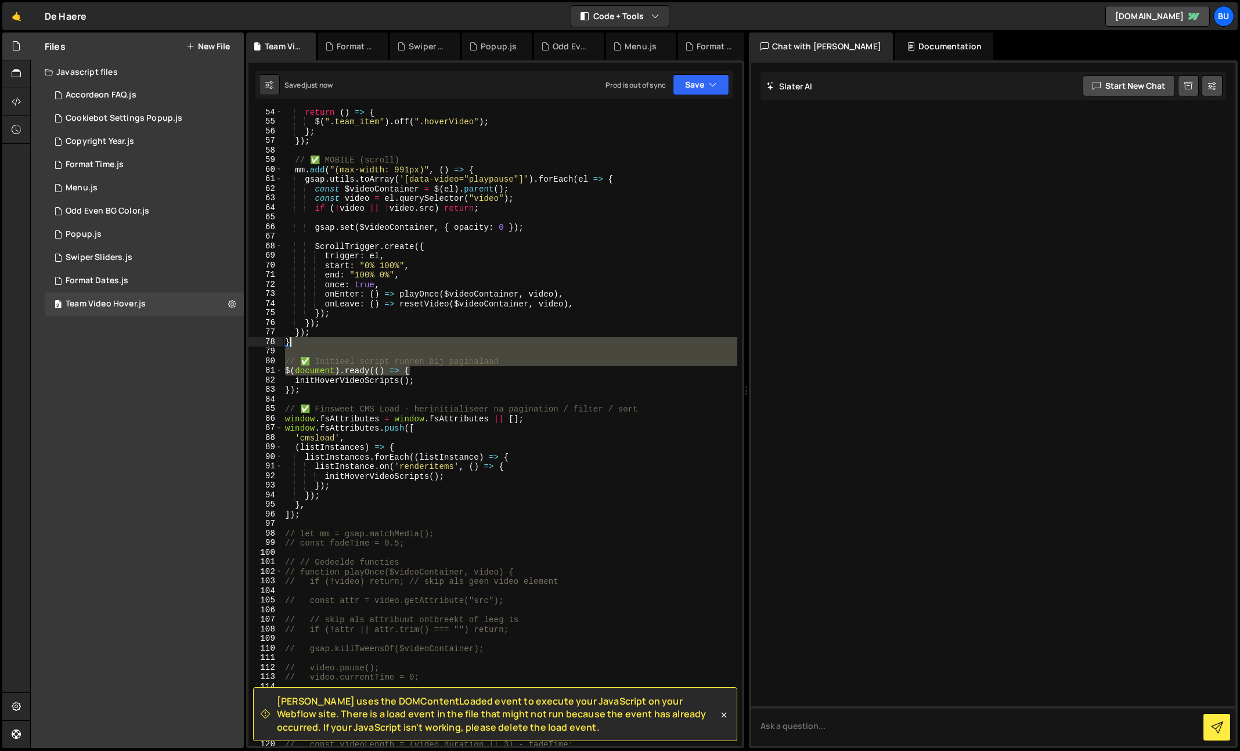
drag, startPoint x: 436, startPoint y: 374, endPoint x: 435, endPoint y: 347, distance: 27.3
click at [439, 344] on div "return ( ) => { $ ( ".team_item" ) . off ( ".hoverVideo" ) ; } ; }) ; // ✅ MOBI…" at bounding box center [510, 435] width 454 height 656
drag, startPoint x: 423, startPoint y: 365, endPoint x: 406, endPoint y: 369, distance: 16.6
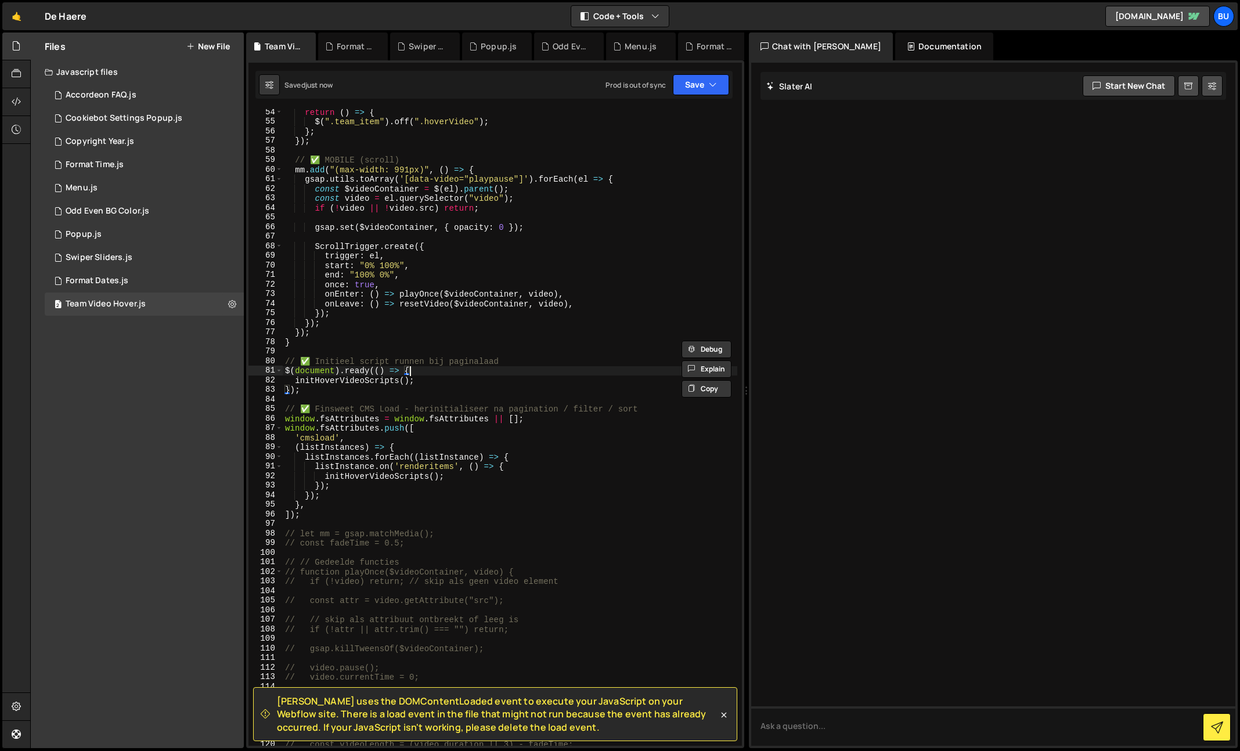
drag, startPoint x: 412, startPoint y: 367, endPoint x: 413, endPoint y: 355, distance: 12.8
click at [414, 353] on div "return ( ) => { $ ( ".team_item" ) . off ( ".hoverVideo" ) ; } ; }) ; // ✅ MOBI…" at bounding box center [510, 435] width 454 height 656
drag, startPoint x: 461, startPoint y: 371, endPoint x: 463, endPoint y: 351, distance: 19.8
click at [464, 351] on div "return ( ) => { $ ( ".team_item" ) . off ( ".hoverVideo" ) ; } ; }) ; // ✅ MOBI…" at bounding box center [510, 435] width 454 height 656
type textarea "// ✅ Initieel script runnen bij paginalaad"
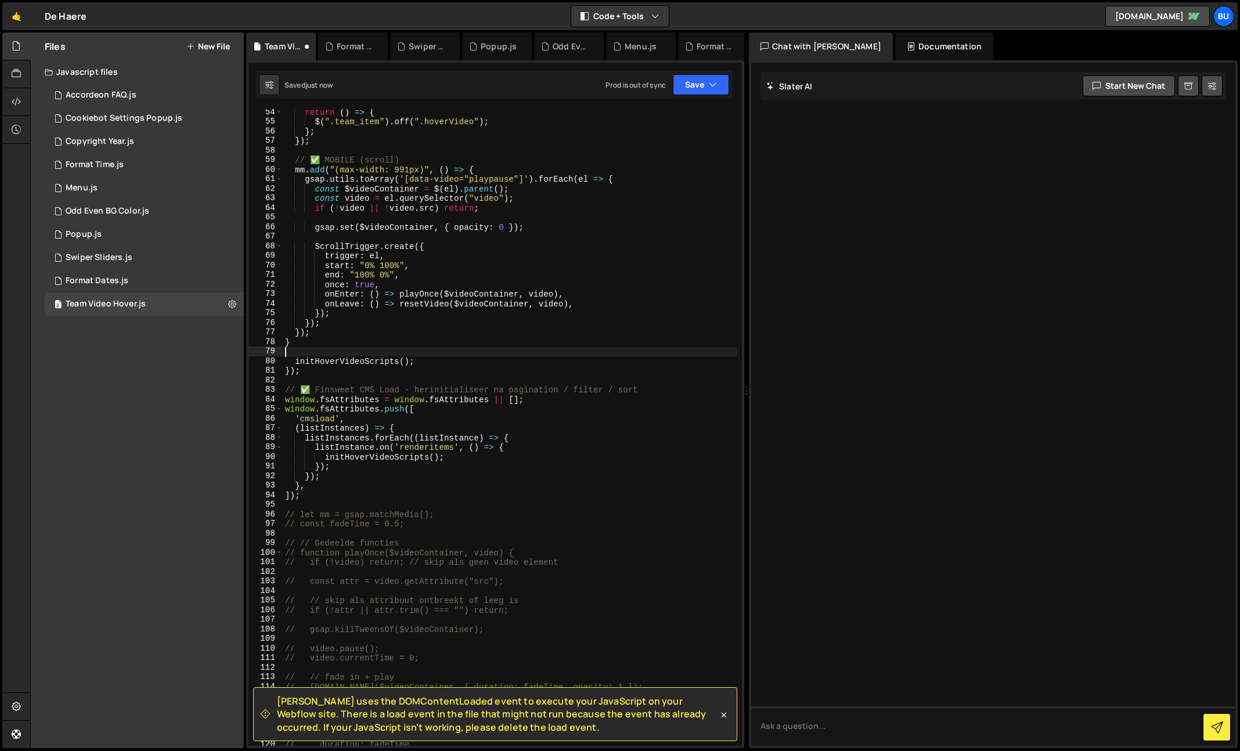
click at [430, 360] on div "return ( ) => { $ ( ".team_item" ) . off ( ".hoverVideo" ) ; } ; }) ; // ✅ MOBI…" at bounding box center [510, 435] width 454 height 656
click at [293, 364] on div "return ( ) => { $ ( ".team_item" ) . off ( ".hoverVideo" ) ; } ; }) ; // ✅ MOBI…" at bounding box center [510, 435] width 454 height 656
click at [312, 388] on div "return ( ) => { $ ( ".team_item" ) . off ( ".hoverVideo" ) ; } ; }) ; // ✅ MOBI…" at bounding box center [510, 435] width 454 height 656
drag, startPoint x: 702, startPoint y: 84, endPoint x: 697, endPoint y: 98, distance: 14.3
click at [701, 85] on button "Save" at bounding box center [701, 84] width 56 height 21
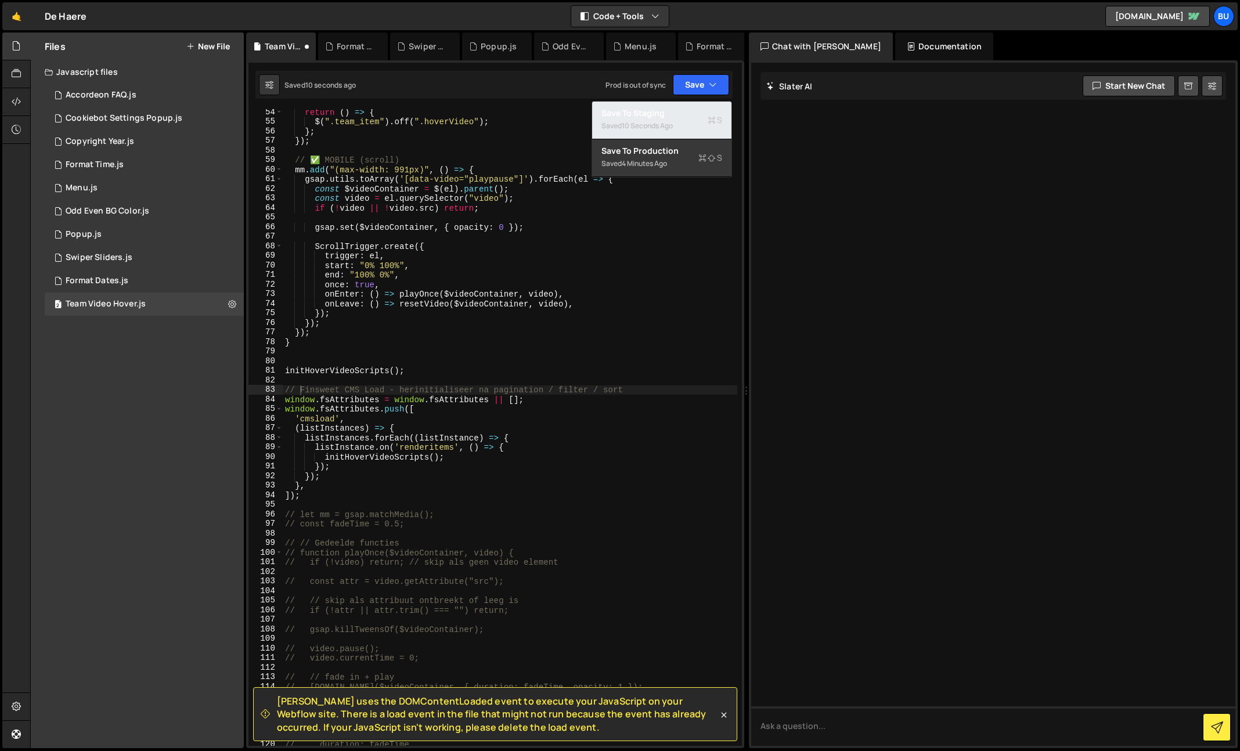
click at [693, 113] on div "Save to Staging S" at bounding box center [661, 113] width 121 height 12
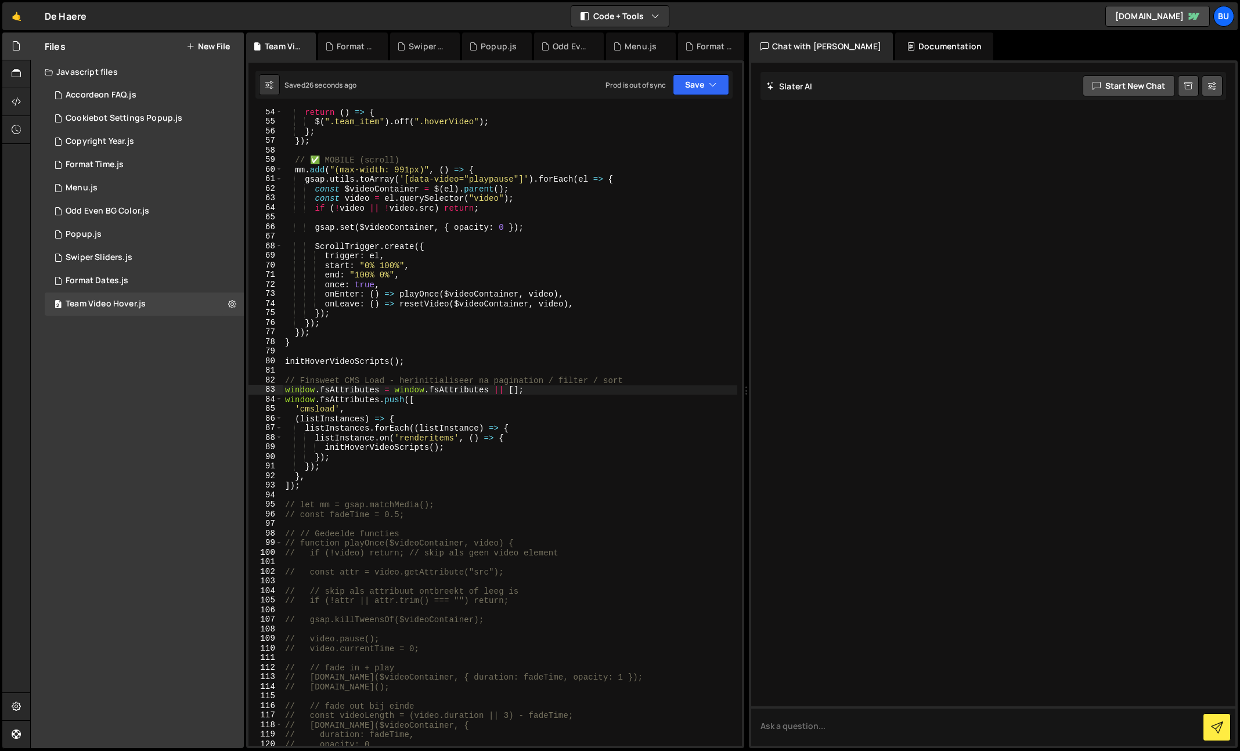
drag, startPoint x: 502, startPoint y: 356, endPoint x: 508, endPoint y: 345, distance: 13.2
click at [502, 356] on div "return ( ) => { $ ( ".team_item" ) . off ( ".hoverVideo" ) ; } ; }) ; // ✅ MOBI…" at bounding box center [510, 435] width 454 height 656
click at [525, 344] on div "return ( ) => { $ ( ".team_item" ) . off ( ".hoverVideo" ) ; } ; }) ; // ✅ MOBI…" at bounding box center [510, 435] width 454 height 656
type textarea "}"
click at [483, 366] on div "return ( ) => { $ ( ".team_item" ) . off ( ".hoverVideo" ) ; } ; }) ; // ✅ MOBI…" at bounding box center [510, 435] width 454 height 656
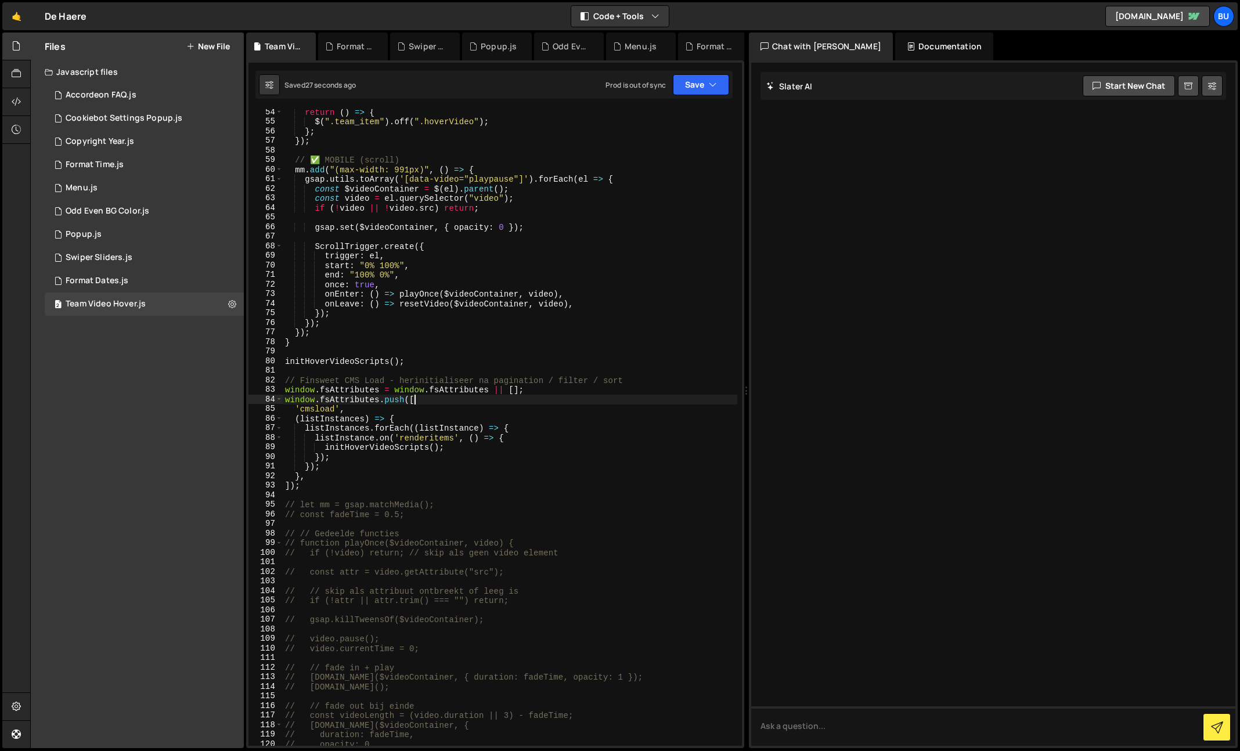
click at [511, 395] on div "return ( ) => { $ ( ".team_item" ) . off ( ".hoverVideo" ) ; } ; }) ; // ✅ MOBI…" at bounding box center [510, 435] width 454 height 656
click at [524, 438] on div "return ( ) => { $ ( ".team_item" ) . off ( ".hoverVideo" ) ; } ; }) ; // ✅ MOBI…" at bounding box center [510, 435] width 454 height 656
type textarea "listInstance.on('renderitems', () => {"
click at [518, 437] on div "return ( ) => { $ ( ".team_item" ) . off ( ".hoverVideo" ) ; } ; }) ; // ✅ MOBI…" at bounding box center [510, 435] width 454 height 656
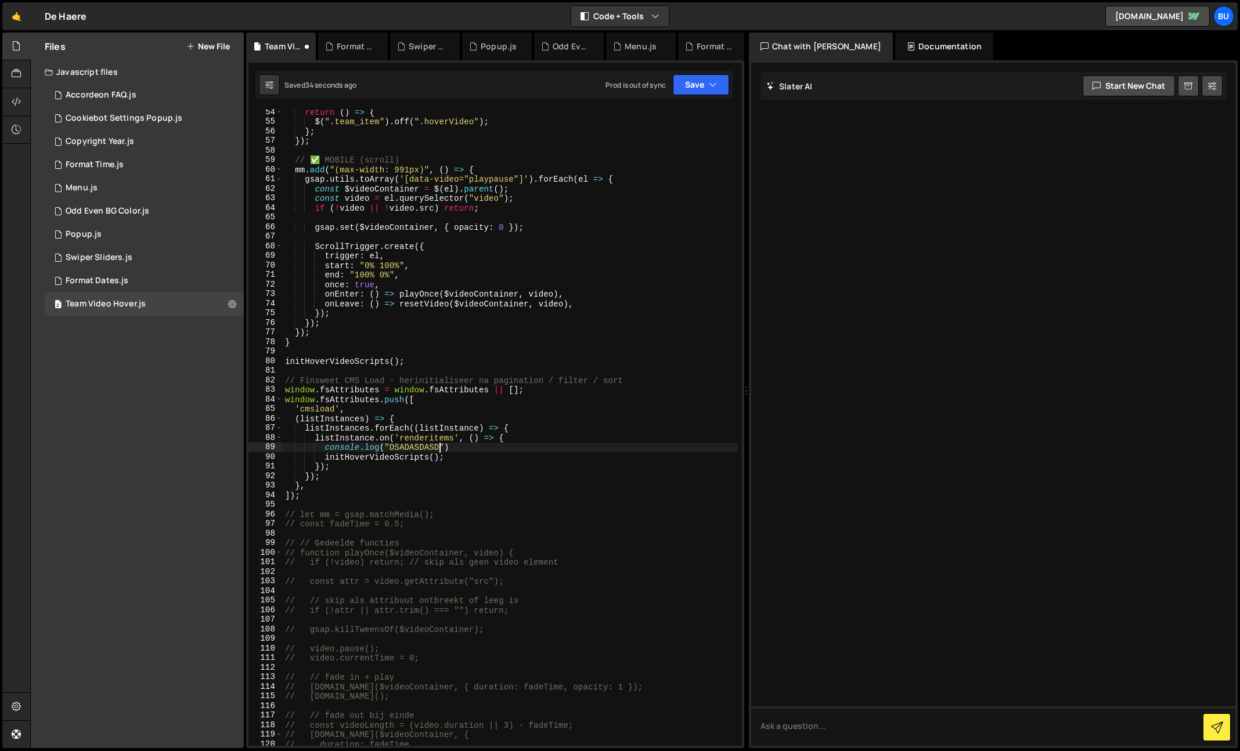
type textarea "listInstance.on('renderitems', () => { console.log("DSADASDASD")"
click at [423, 351] on div "return ( ) => { $ ( ".team_item" ) . off ( ".hoverVideo" ) ; } ; }) ; // ✅ MOBI…" at bounding box center [510, 435] width 454 height 656
paste textarea "console.log("DSADASDASD")"
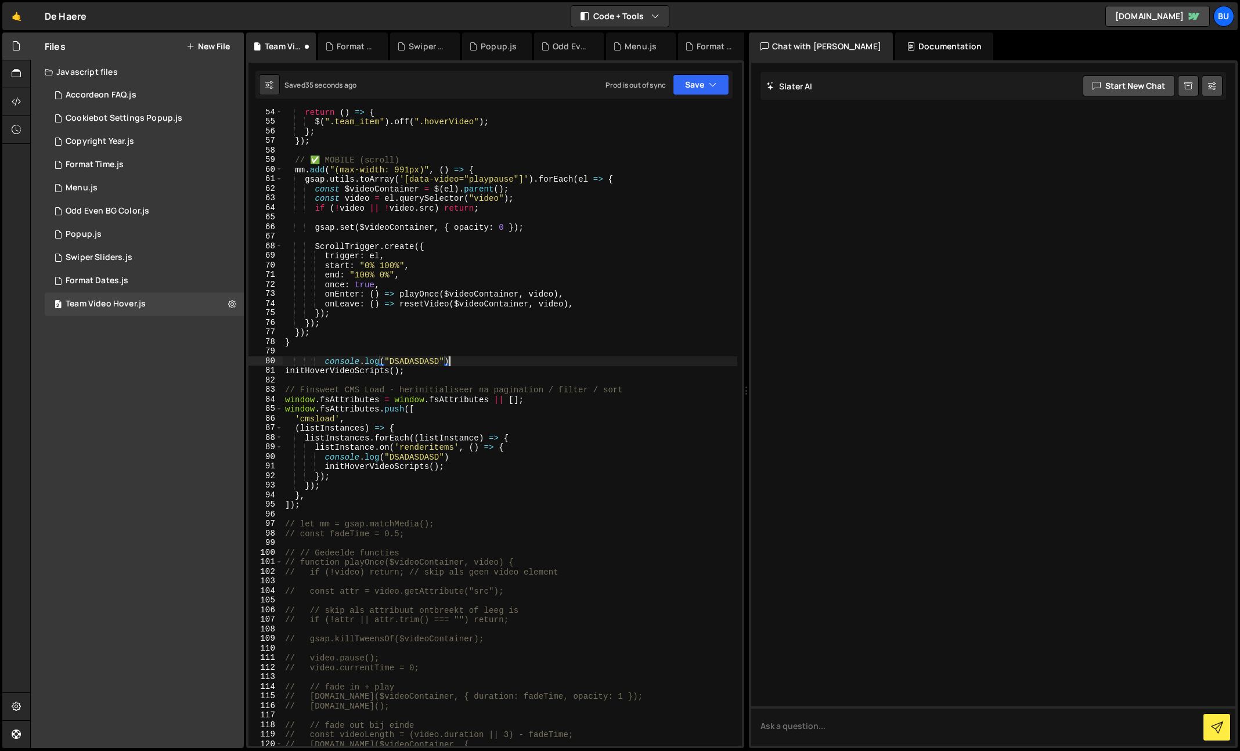
click at [413, 356] on div "return ( ) => { $ ( ".team_item" ) . off ( ".hoverVideo" ) ; } ; }) ; // ✅ MOBI…" at bounding box center [510, 435] width 454 height 656
drag, startPoint x: 412, startPoint y: 356, endPoint x: 412, endPoint y: 365, distance: 8.7
click at [412, 356] on div "return ( ) => { $ ( ".team_item" ) . off ( ".hoverVideo" ) ; } ; }) ; // ✅ MOBI…" at bounding box center [510, 435] width 454 height 656
click at [420, 457] on div "return ( ) => { $ ( ".team_item" ) . off ( ".hoverVideo" ) ; } ; }) ; // ✅ MOBI…" at bounding box center [510, 435] width 454 height 656
drag, startPoint x: 420, startPoint y: 457, endPoint x: 431, endPoint y: 448, distance: 14.8
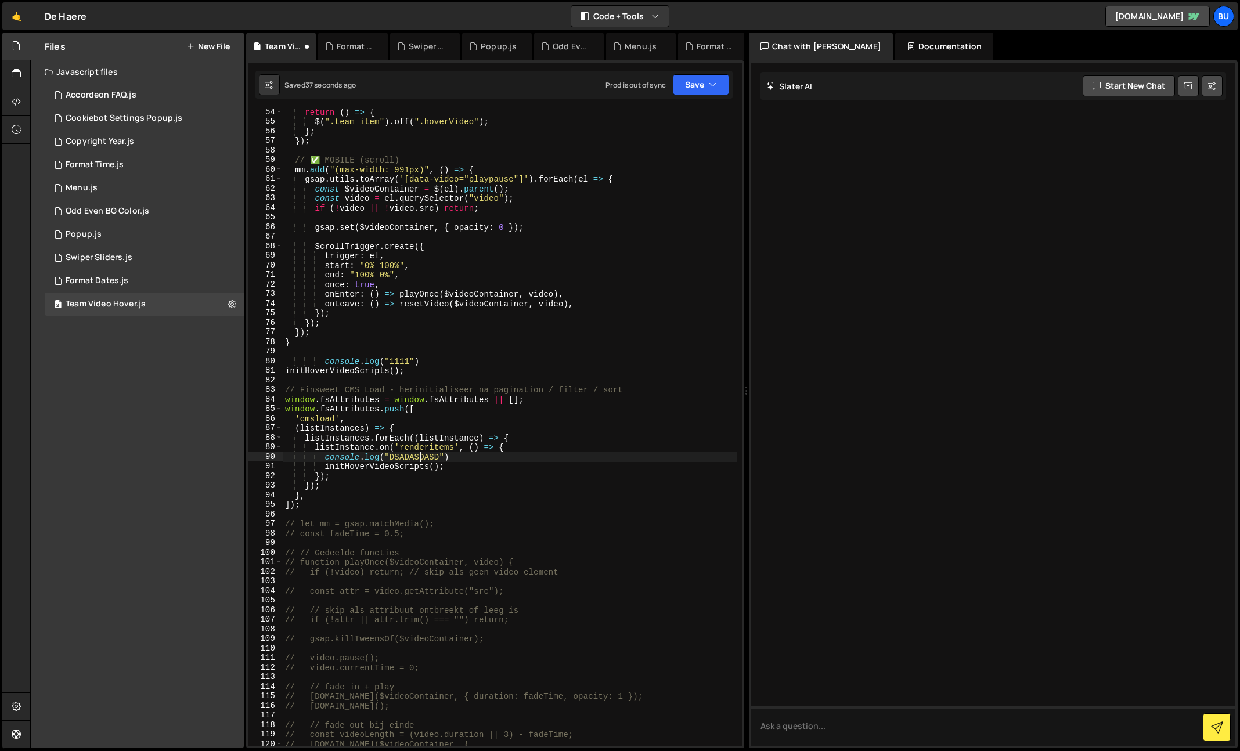
click at [420, 457] on div "return ( ) => { $ ( ".team_item" ) . off ( ".hoverVideo" ) ; } ; }) ; // ✅ MOBI…" at bounding box center [510, 435] width 454 height 656
type textarea "console.log("2222")"
drag, startPoint x: 553, startPoint y: 347, endPoint x: 549, endPoint y: 336, distance: 11.8
click at [553, 347] on div "return ( ) => { $ ( ".team_item" ) . off ( ".hoverVideo" ) ; } ; }) ; // ✅ MOBI…" at bounding box center [510, 435] width 454 height 656
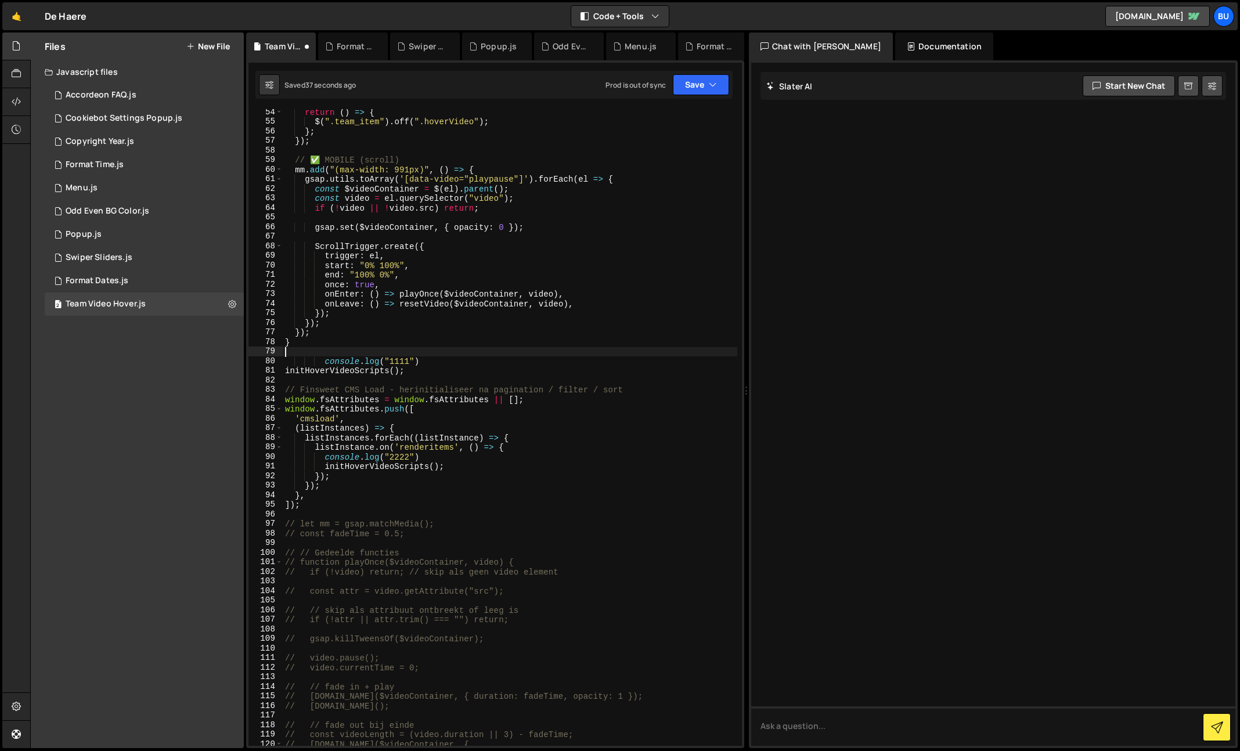
scroll to position [0, 0]
click at [691, 84] on button "Save" at bounding box center [701, 84] width 56 height 21
drag, startPoint x: 687, startPoint y: 111, endPoint x: 686, endPoint y: 99, distance: 12.2
click at [687, 111] on div "Save to Staging S" at bounding box center [661, 113] width 121 height 12
click at [437, 380] on div "return ( ) => { $ ( ".team_item" ) . off ( ".hoverVideo" ) ; } ; }) ; // ✅ MOBI…" at bounding box center [510, 435] width 454 height 656
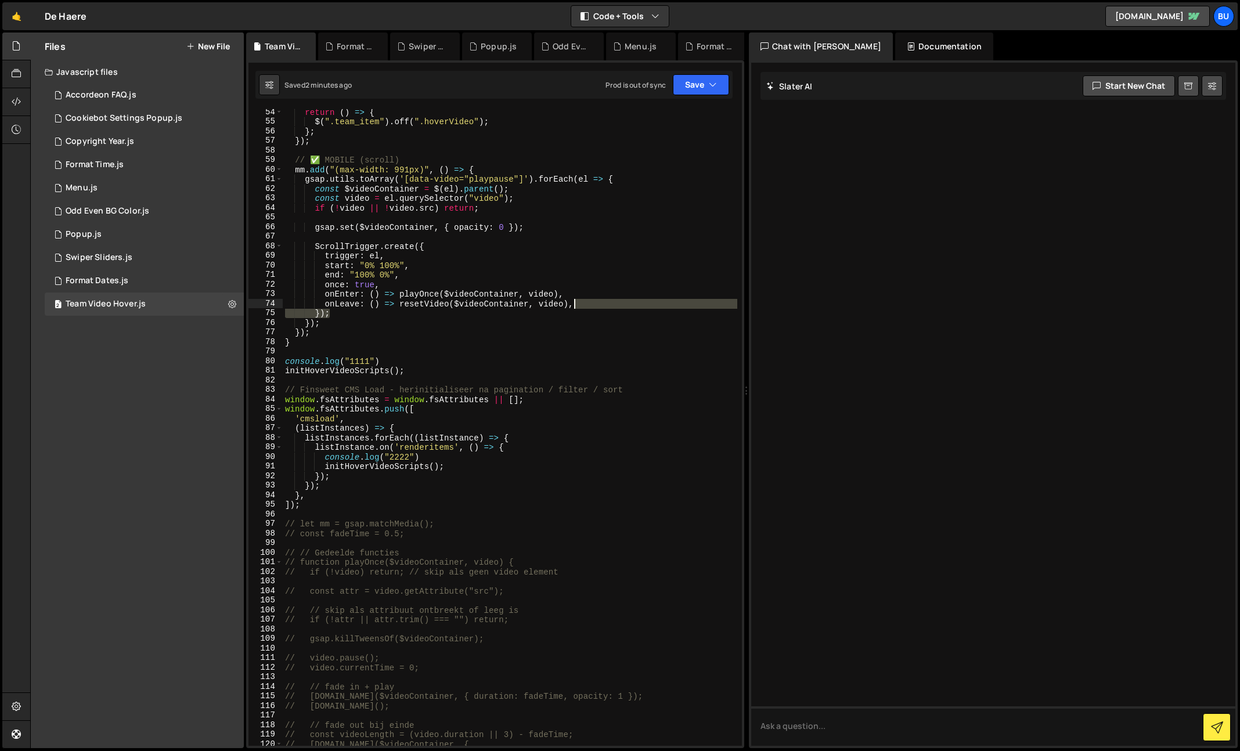
drag, startPoint x: 589, startPoint y: 301, endPoint x: 590, endPoint y: 290, distance: 11.7
click at [590, 290] on div "return ( ) => { $ ( ".team_item" ) . off ( ".hoverVideo" ) ; } ; }) ; // ✅ MOBI…" at bounding box center [510, 435] width 454 height 656
drag, startPoint x: 584, startPoint y: 302, endPoint x: 585, endPoint y: 284, distance: 18.0
click at [587, 286] on div "return ( ) => { $ ( ".team_item" ) . off ( ".hoverVideo" ) ; } ; }) ; // ✅ MOBI…" at bounding box center [510, 435] width 454 height 656
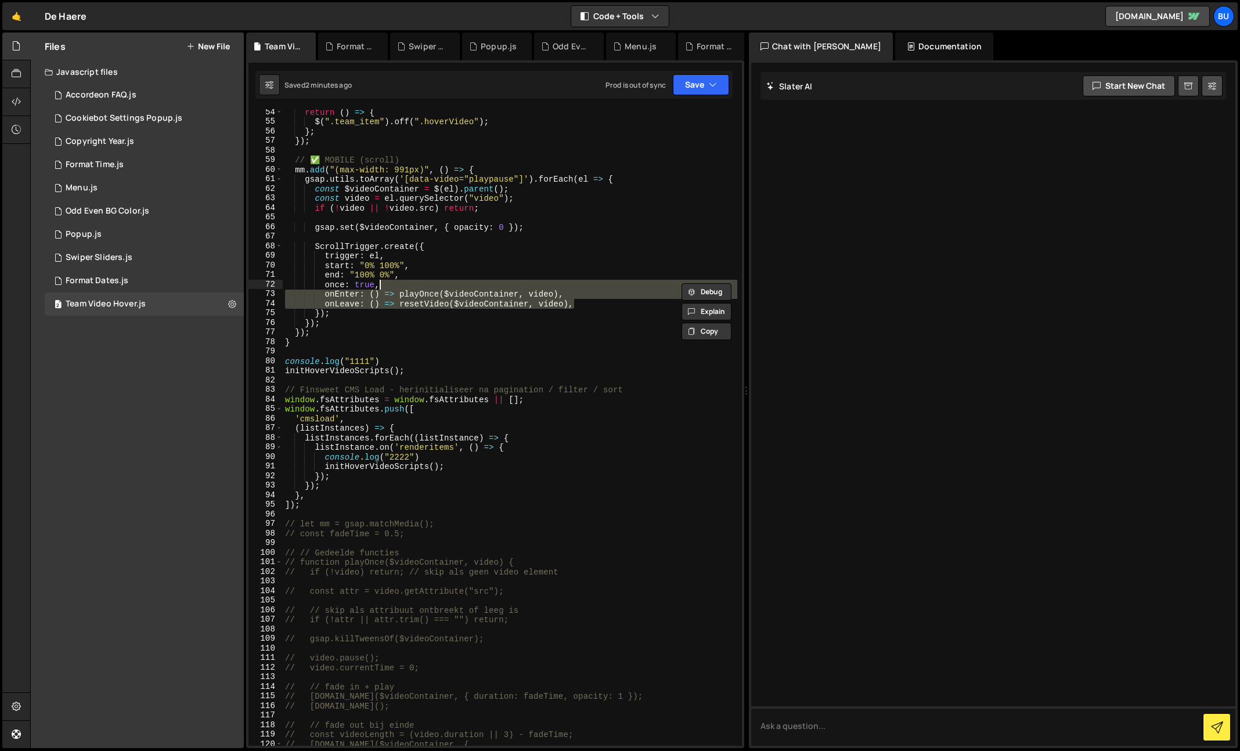
paste textarea "onLeaveBack: () => resetVideo"
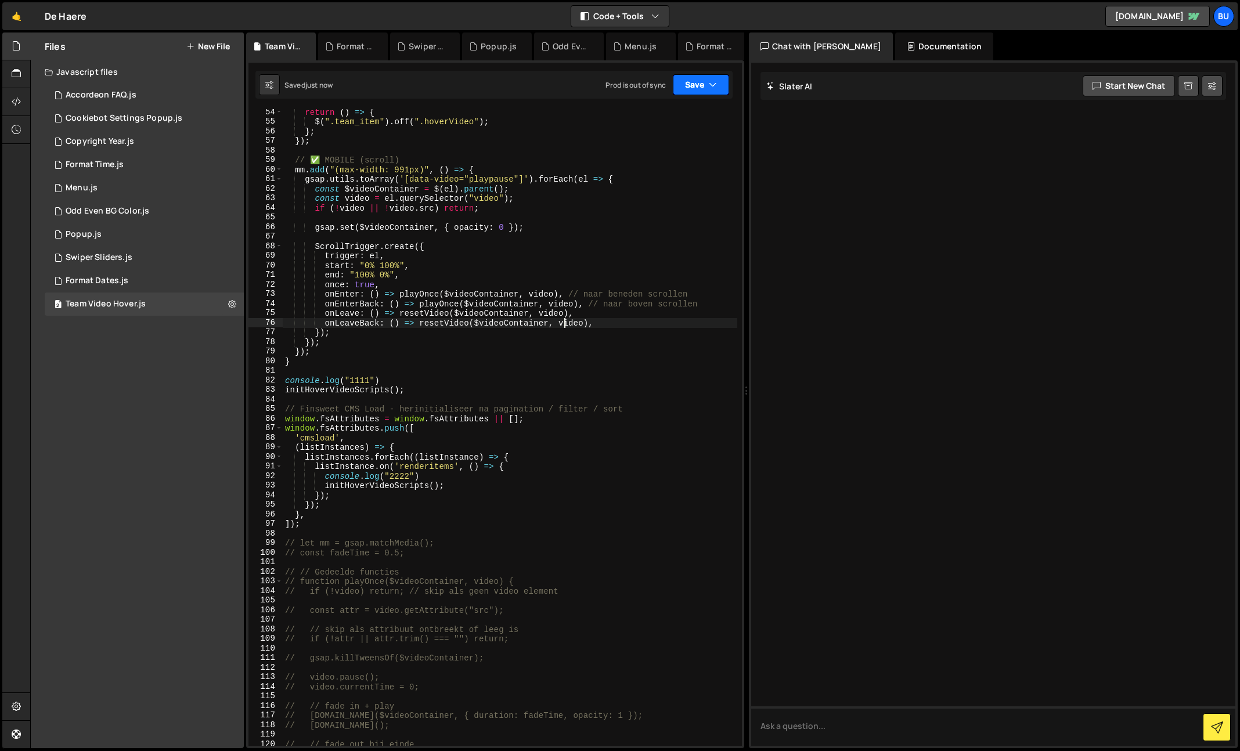
click at [702, 82] on button "Save" at bounding box center [701, 84] width 56 height 21
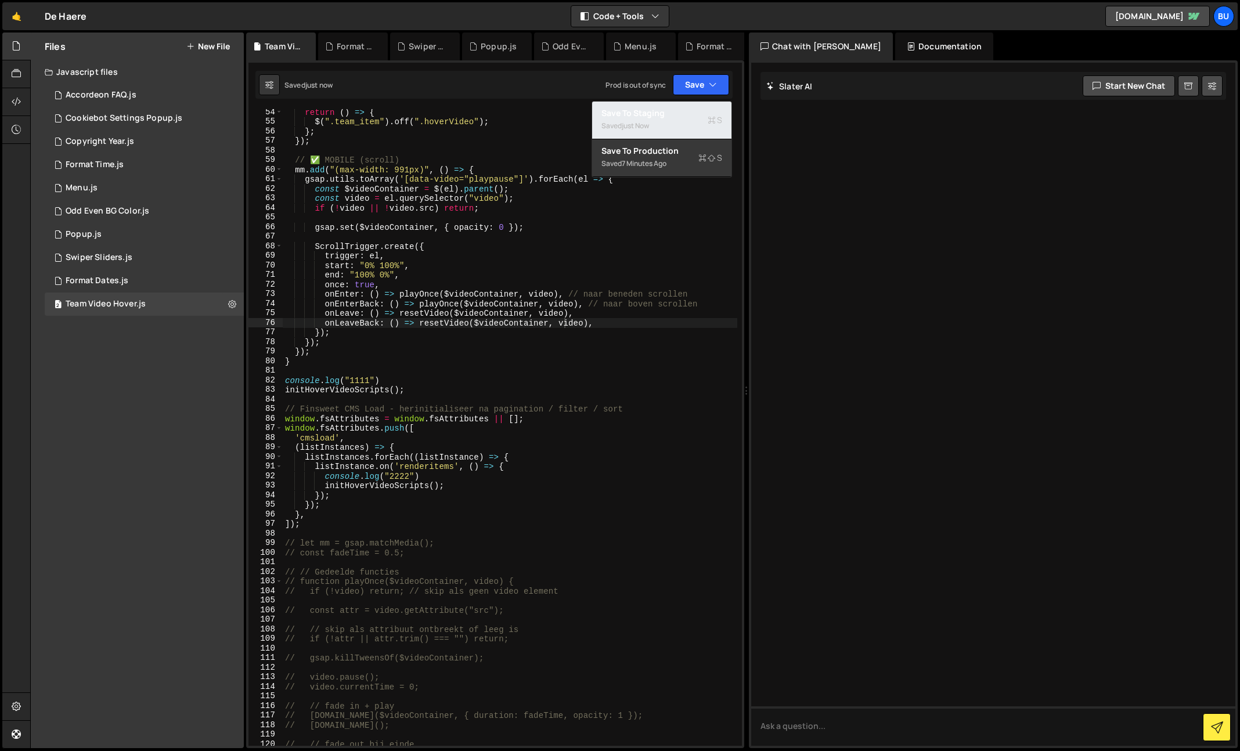
click at [688, 117] on div "Save to Staging S" at bounding box center [661, 113] width 121 height 12
click at [555, 331] on div "return ( ) => { $ ( ".team_item" ) . off ( ".hoverVideo" ) ; } ; }) ; // ✅ MOBI…" at bounding box center [510, 435] width 454 height 656
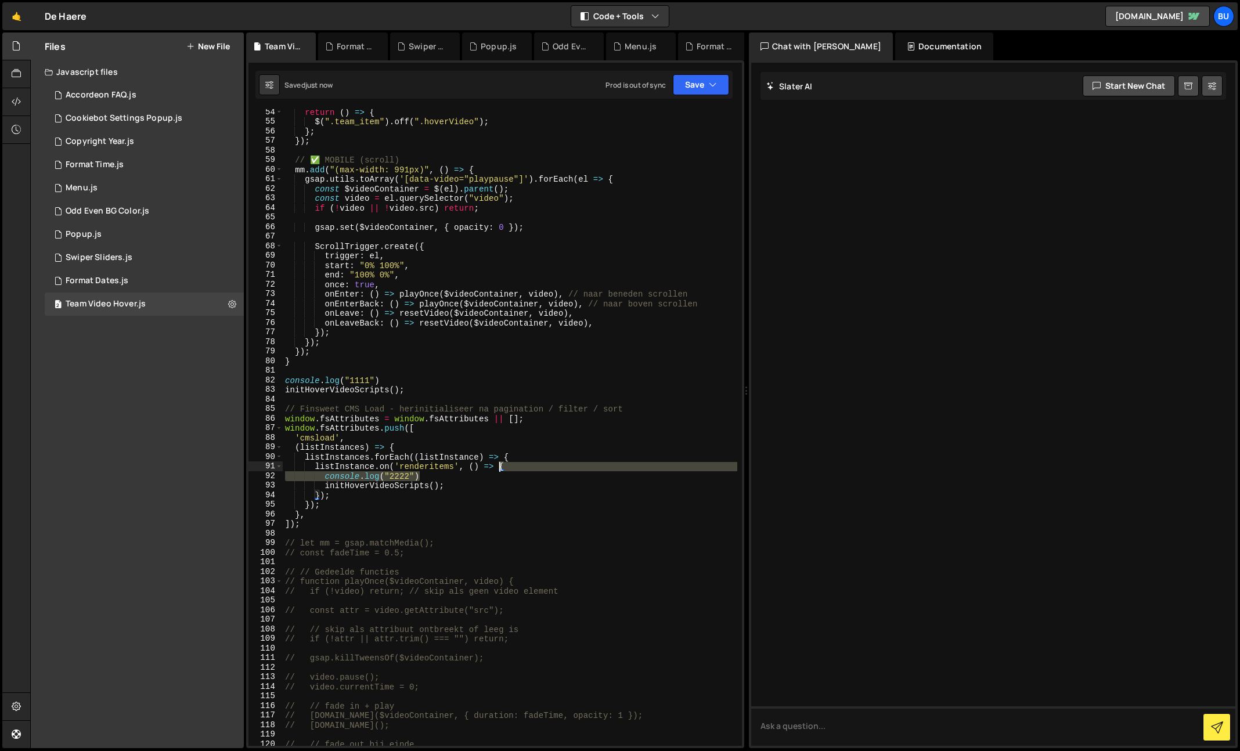
drag, startPoint x: 460, startPoint y: 477, endPoint x: 515, endPoint y: 466, distance: 56.2
click at [523, 464] on div "return ( ) => { $ ( ".team_item" ) . off ( ".hoverVideo" ) ; } ; }) ; // ✅ MOBI…" at bounding box center [510, 435] width 454 height 656
type textarea "listInstance.on('renderitems', () => {"
click at [374, 522] on div "return ( ) => { $ ( ".team_item" ) . off ( ".hoverVideo" ) ; } ; }) ; // ✅ MOBI…" at bounding box center [510, 435] width 454 height 656
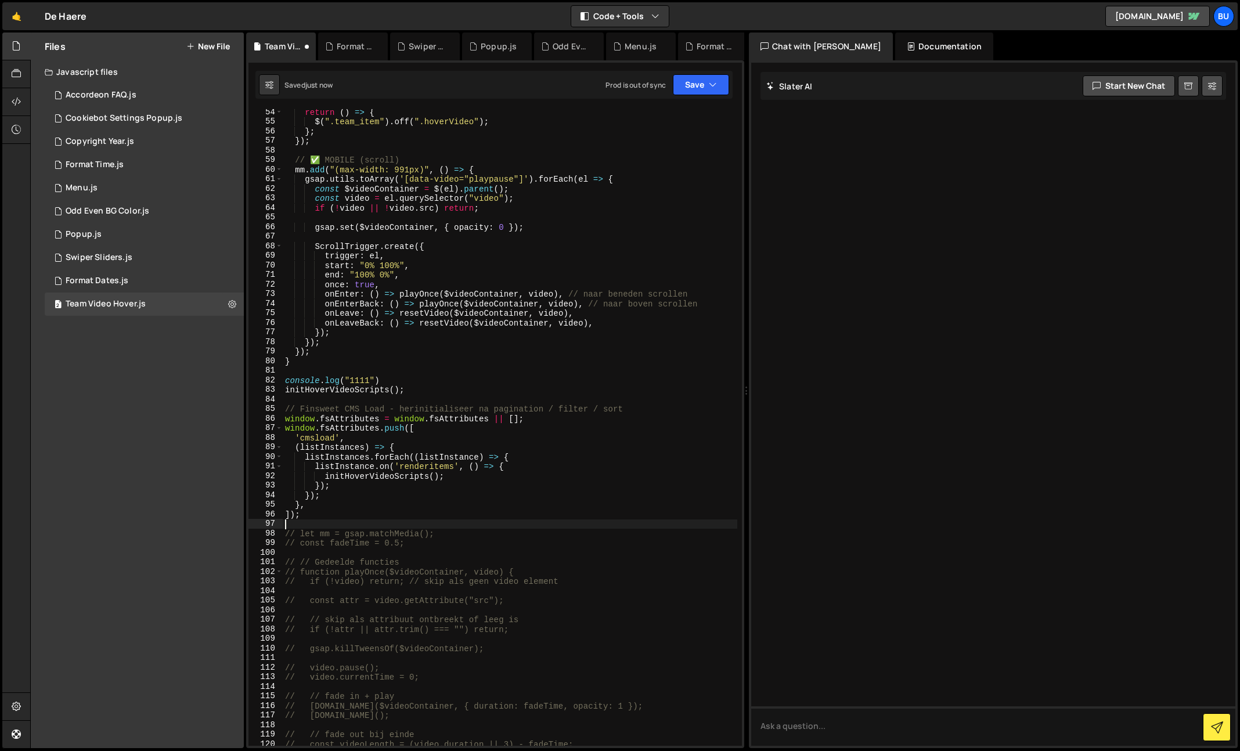
type textarea "// });"
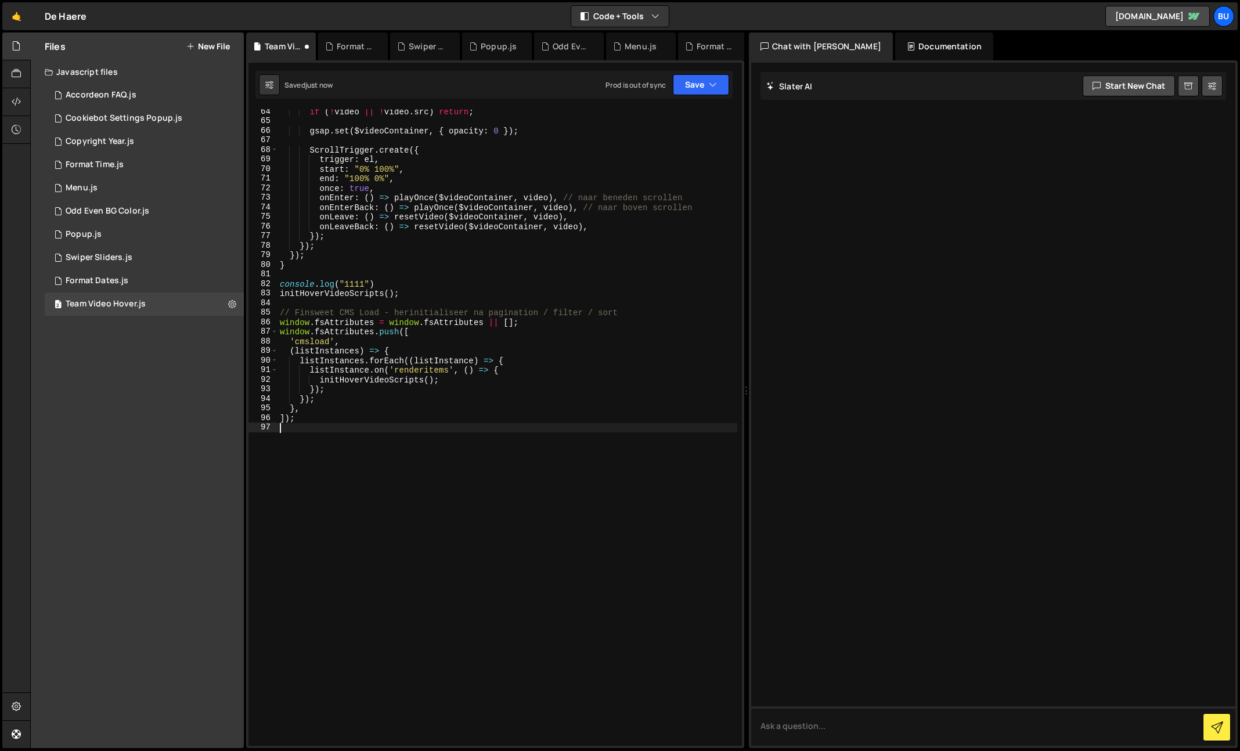
scroll to position [606, 0]
click at [716, 84] on icon "button" at bounding box center [713, 85] width 8 height 12
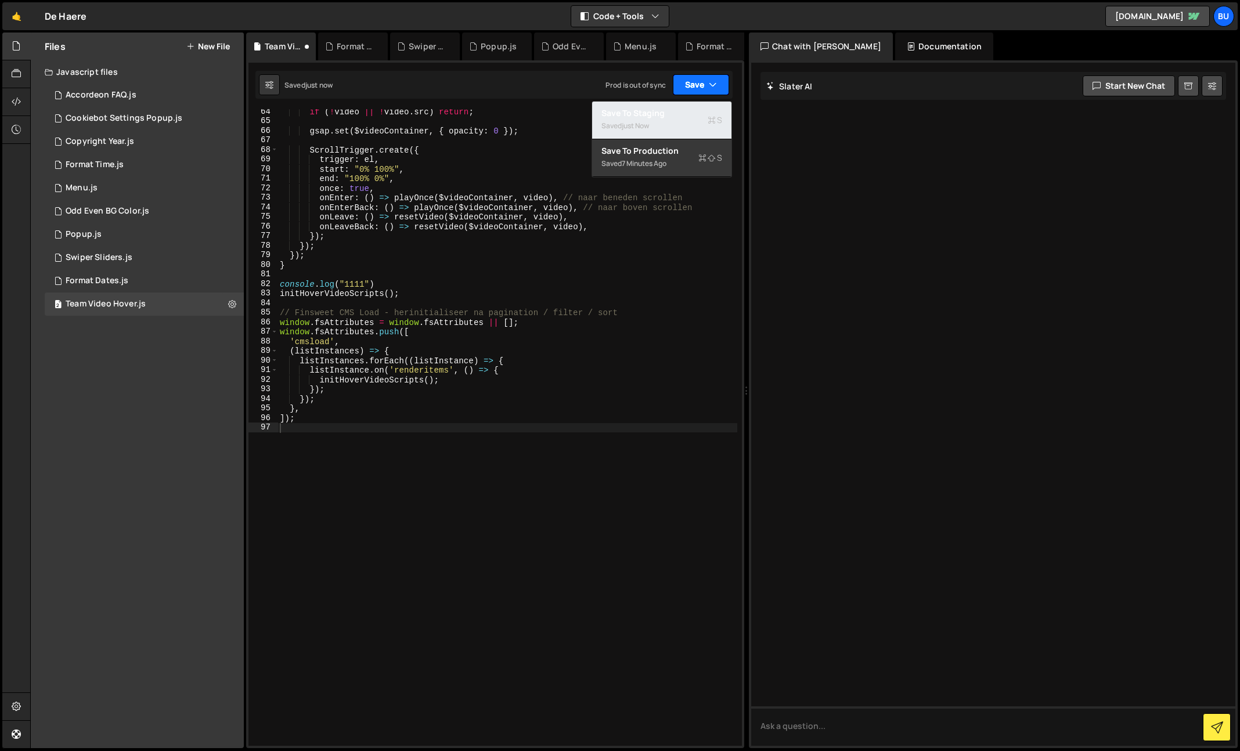
drag, startPoint x: 700, startPoint y: 116, endPoint x: 709, endPoint y: 84, distance: 33.1
click at [700, 116] on div "Save to Staging S" at bounding box center [661, 113] width 121 height 12
click at [709, 78] on button "Save" at bounding box center [701, 84] width 56 height 21
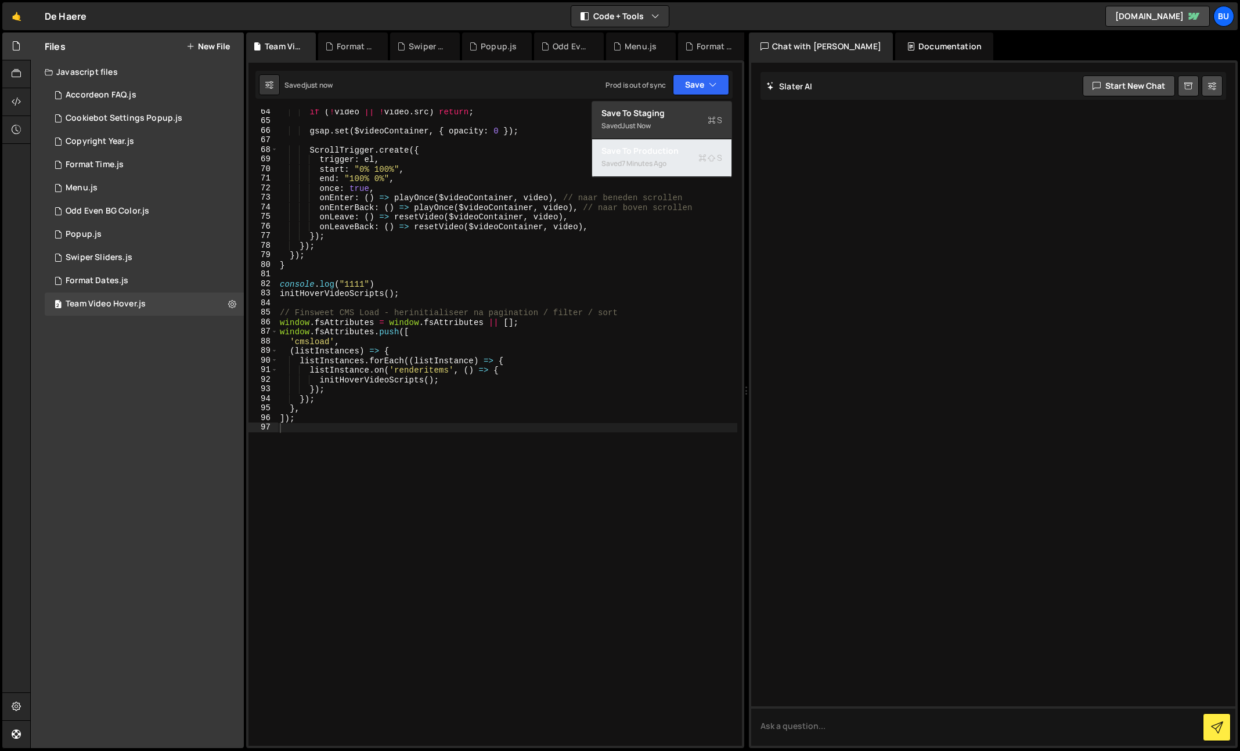
drag, startPoint x: 699, startPoint y: 156, endPoint x: 682, endPoint y: 15, distance: 142.1
click at [699, 156] on icon at bounding box center [702, 158] width 8 height 12
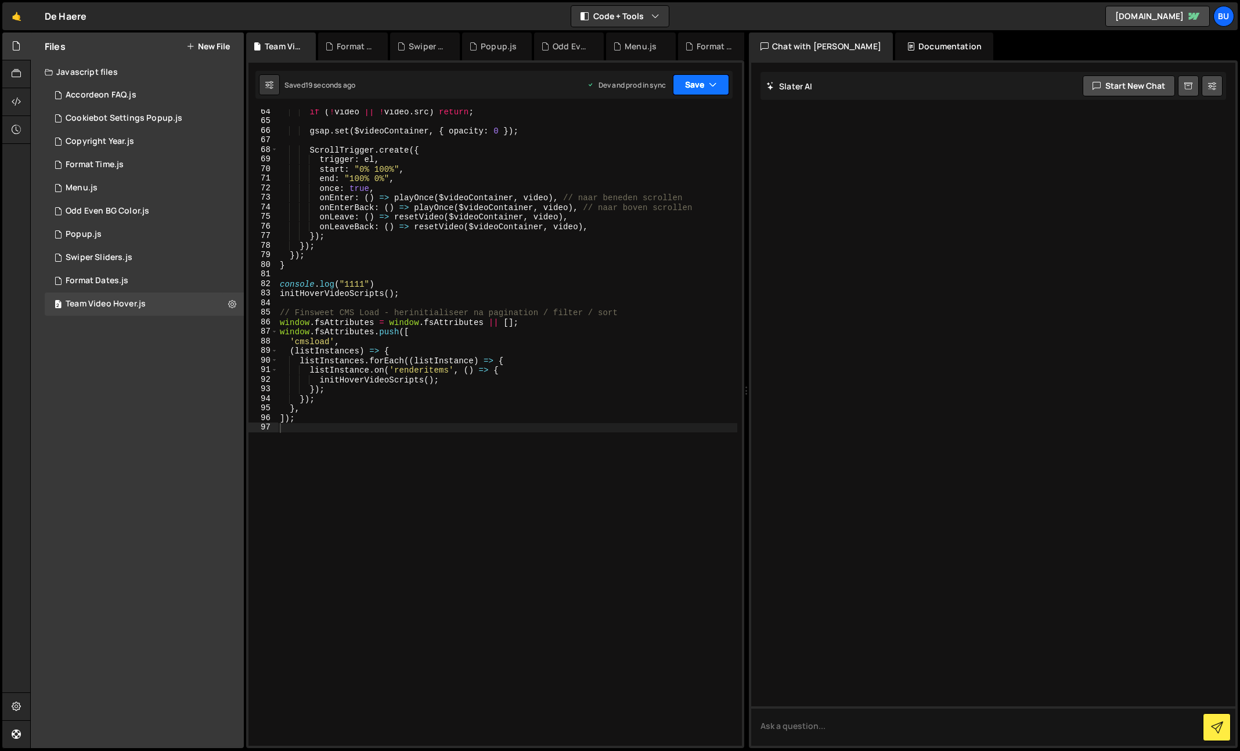
click at [720, 87] on button "Save" at bounding box center [701, 84] width 56 height 21
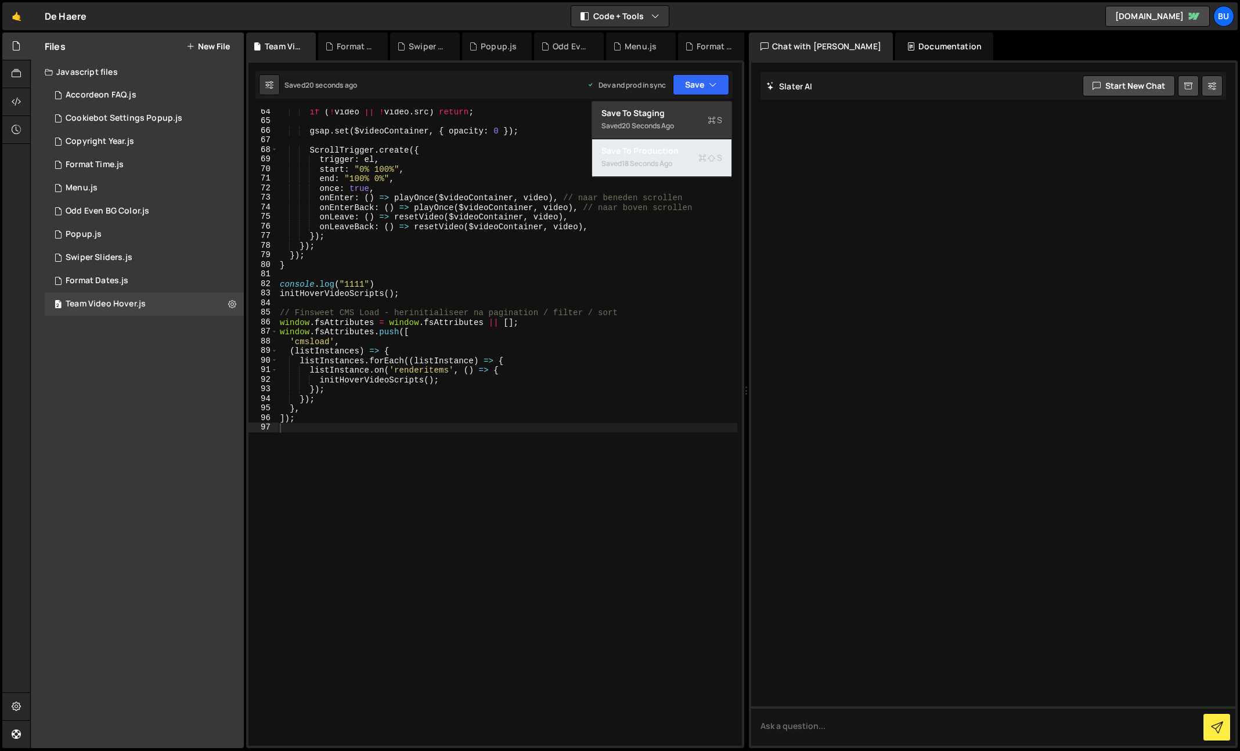
click at [670, 151] on div "Save to Production S" at bounding box center [661, 151] width 121 height 12
